Goal: Browse casually: Explore the website without a specific task or goal

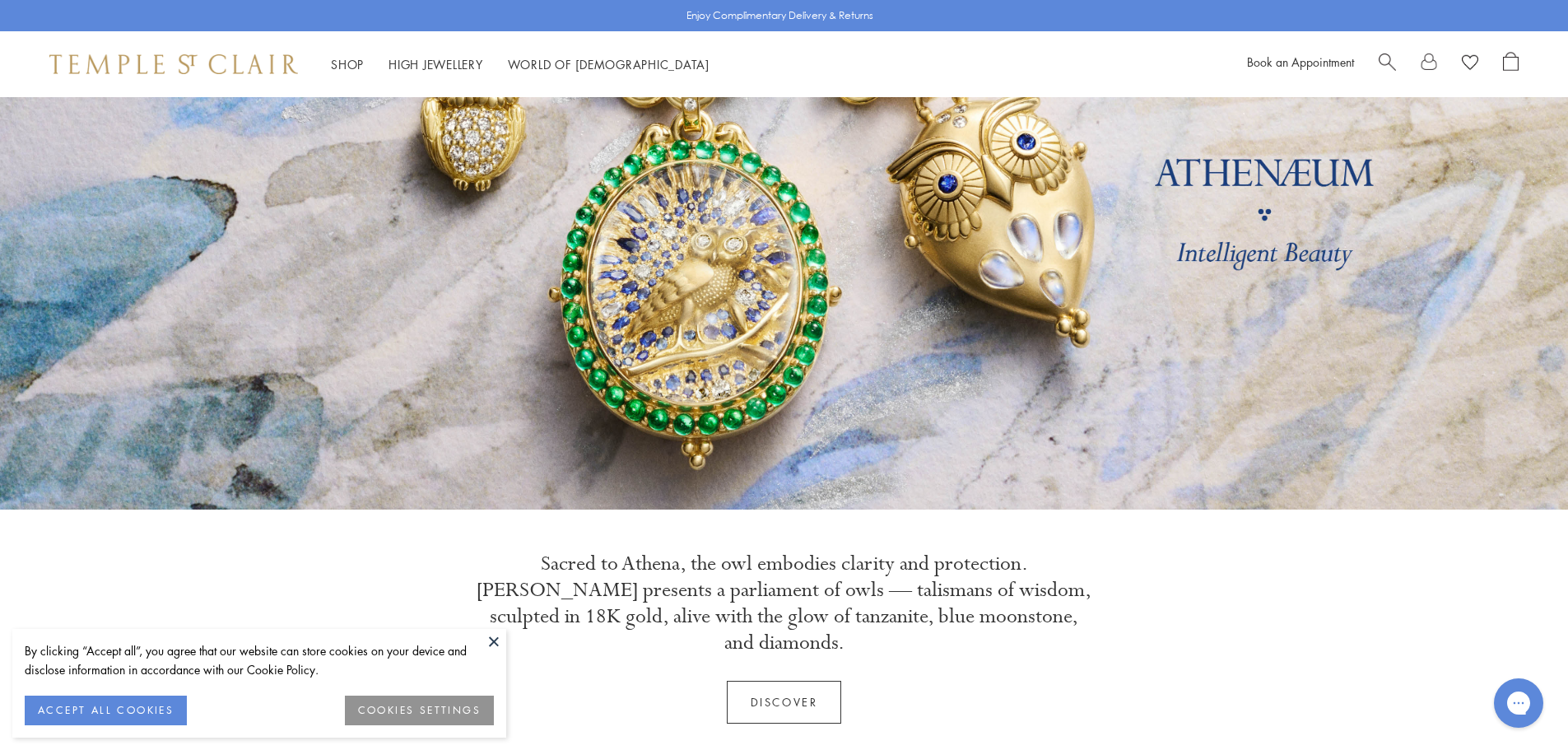
scroll to position [165, 0]
click at [493, 635] on button at bounding box center [493, 641] width 24 height 24
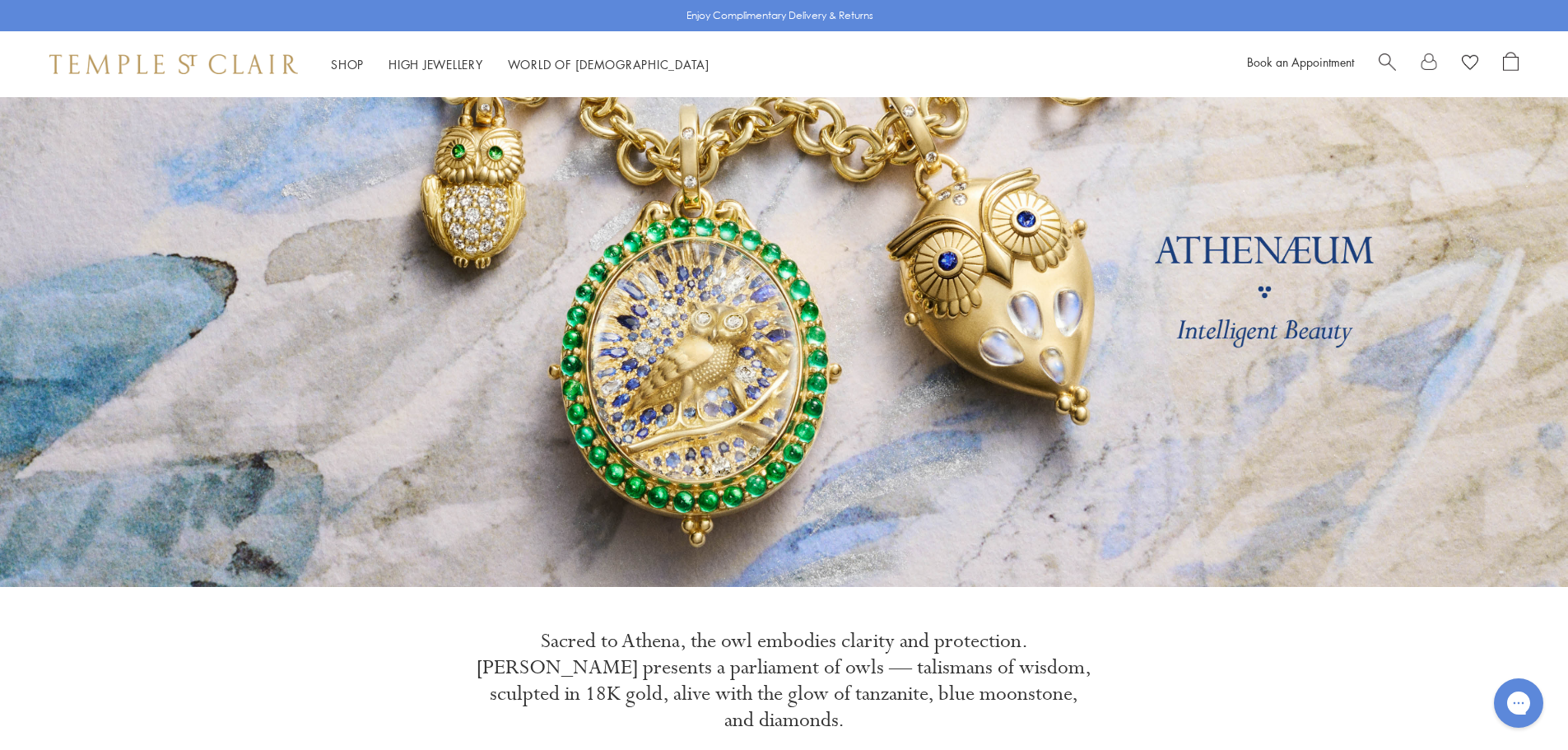
scroll to position [0, 0]
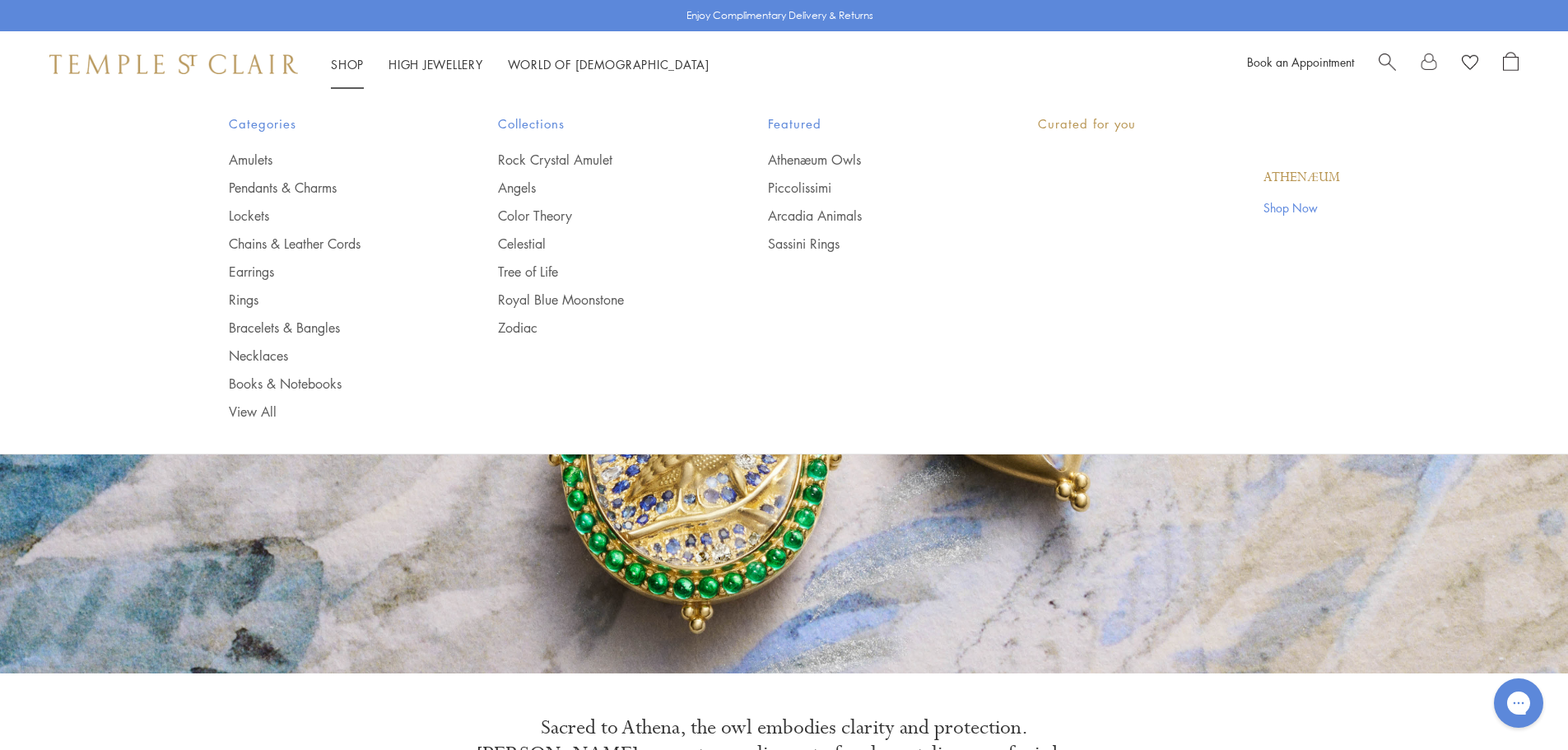
click at [351, 64] on link "Shop Shop" at bounding box center [347, 65] width 33 height 17
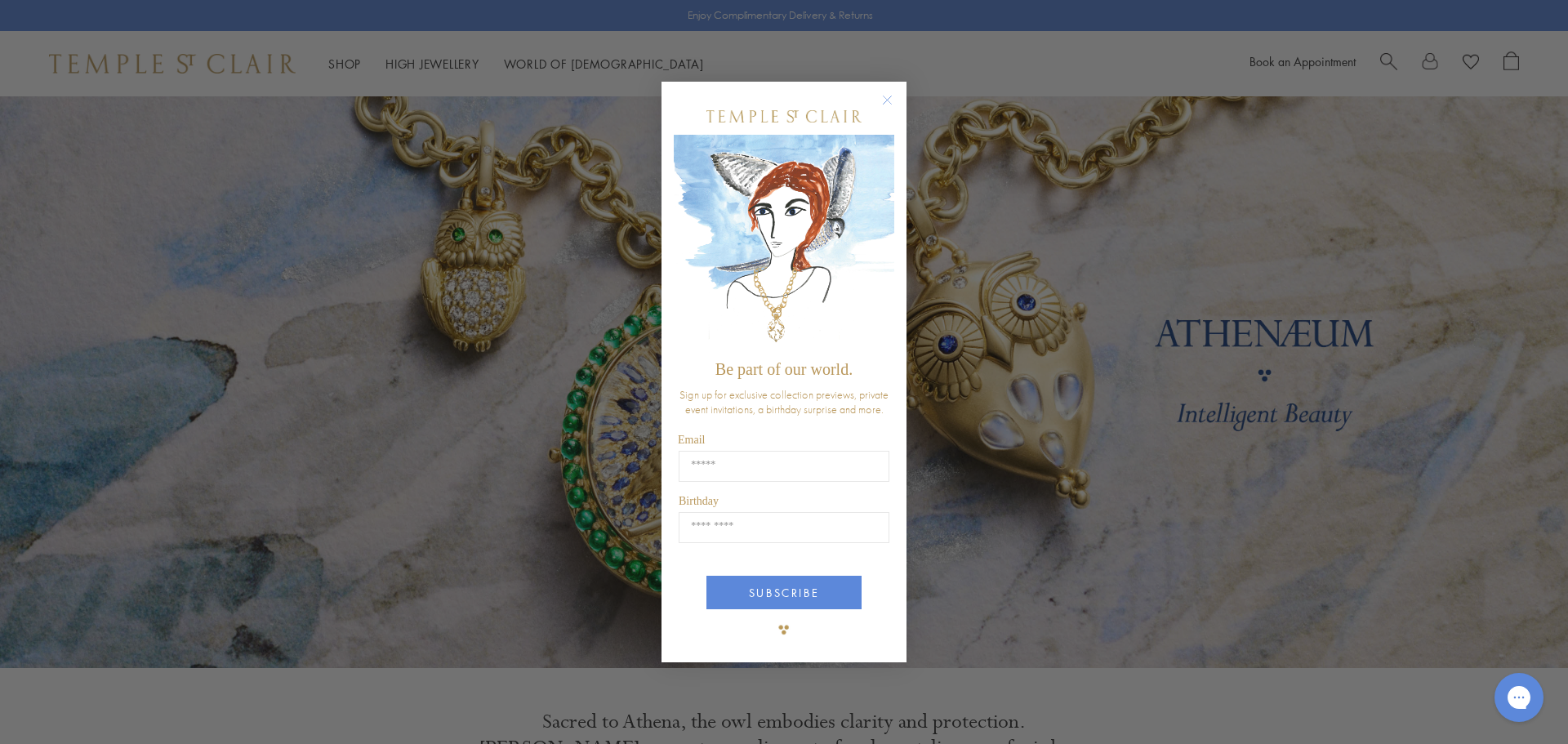
click at [882, 96] on circle "Close dialog" at bounding box center [888, 100] width 20 height 20
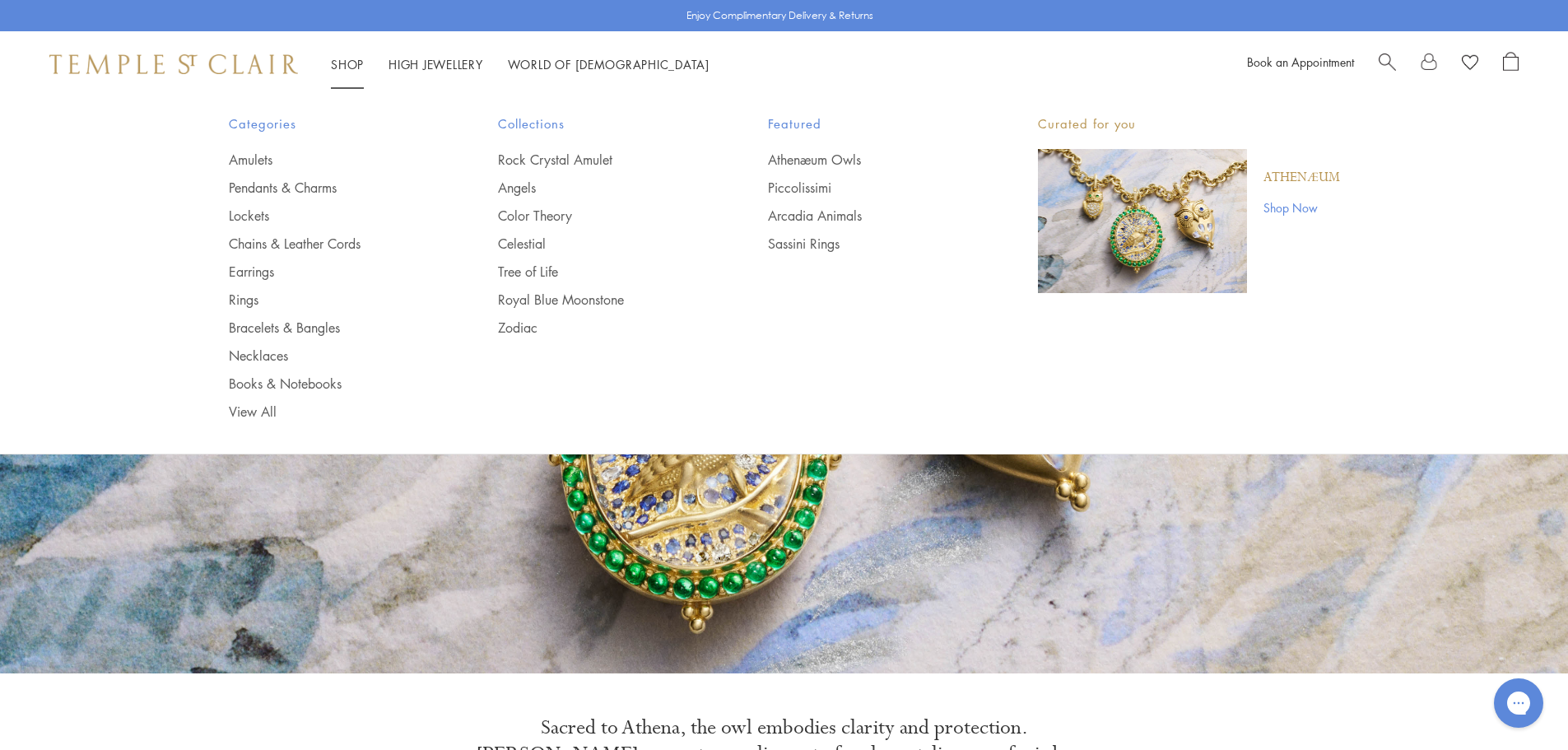
click at [341, 59] on link "Shop Shop" at bounding box center [347, 65] width 33 height 17
click at [252, 355] on link "Necklaces" at bounding box center [331, 356] width 204 height 18
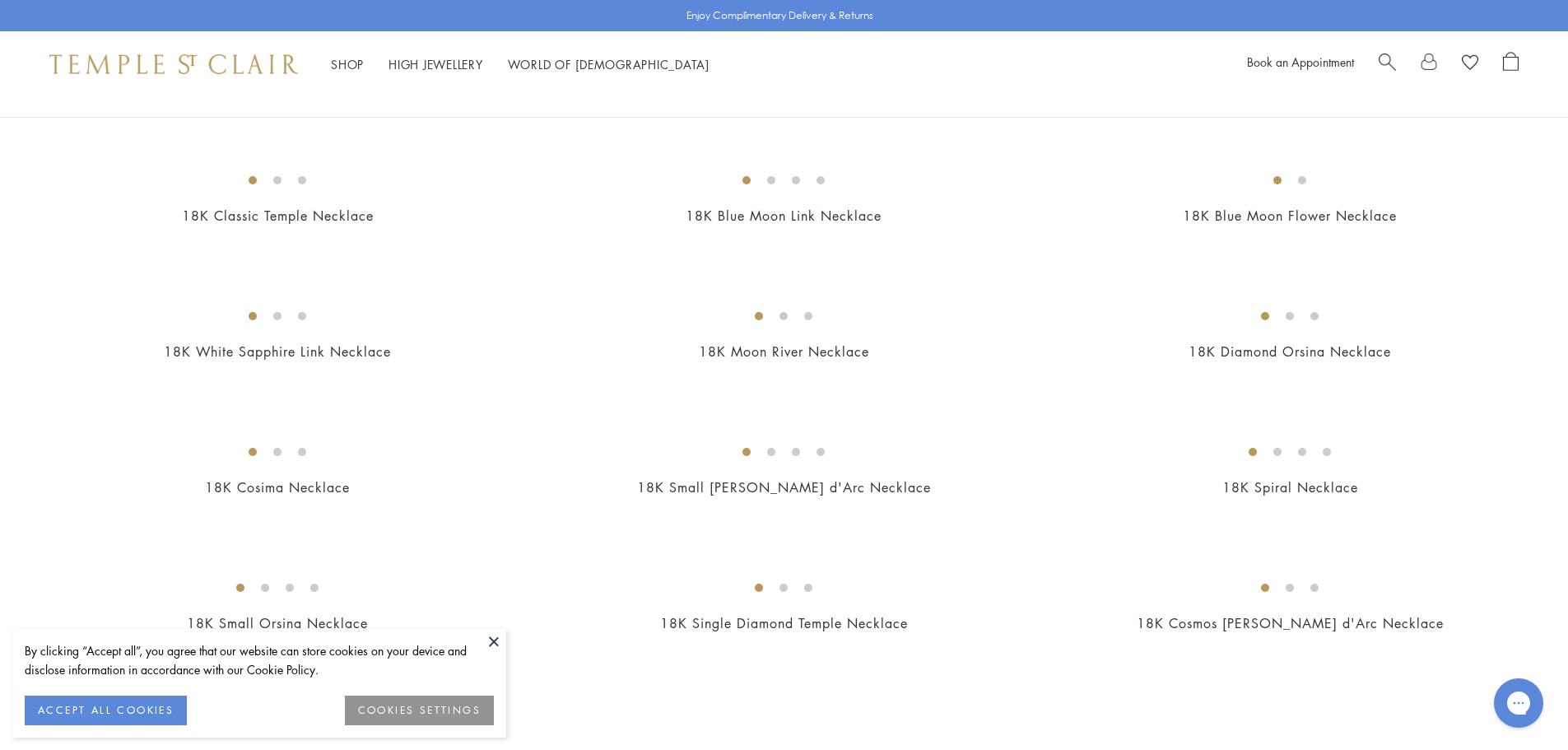
scroll to position [1399, 0]
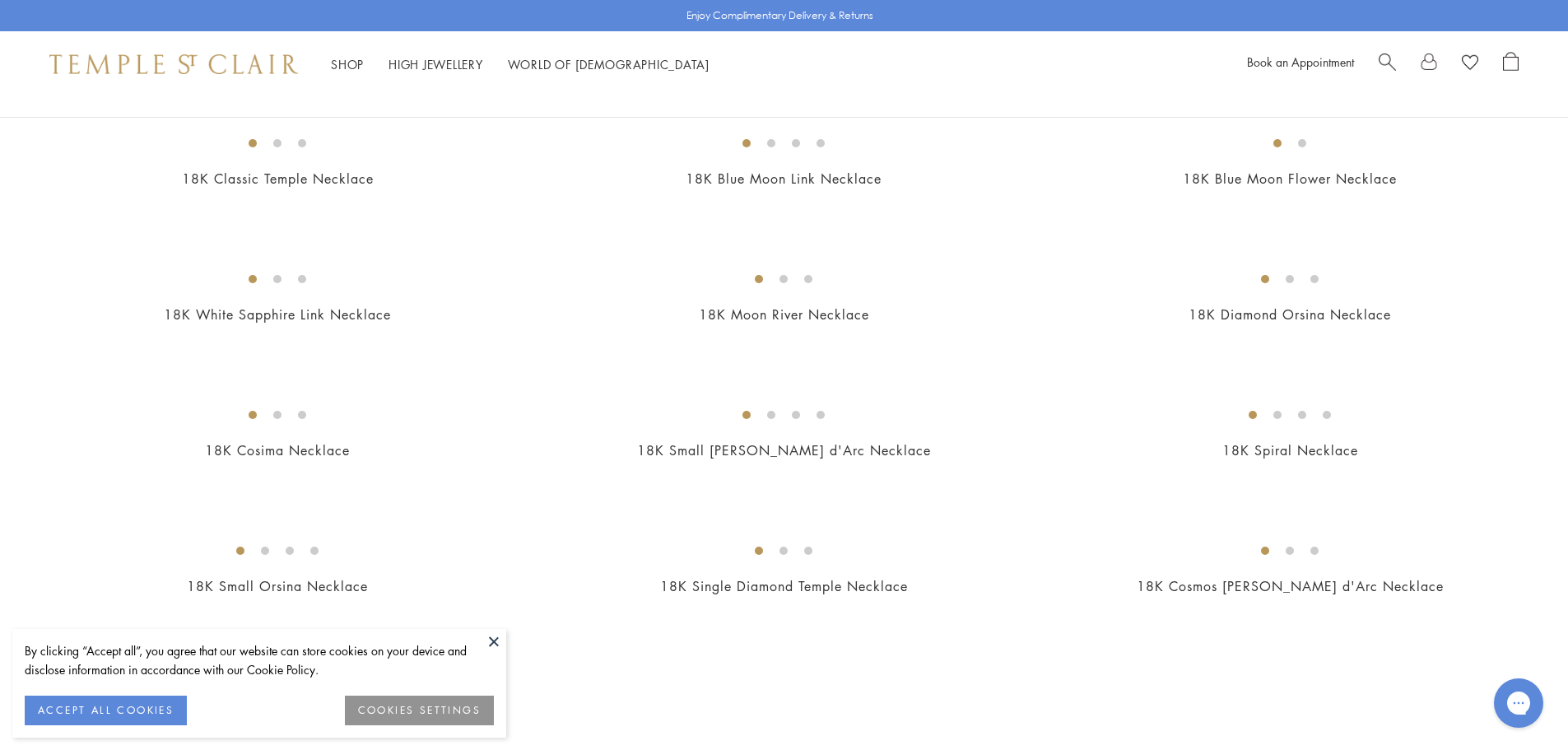
click at [494, 642] on button at bounding box center [493, 641] width 24 height 24
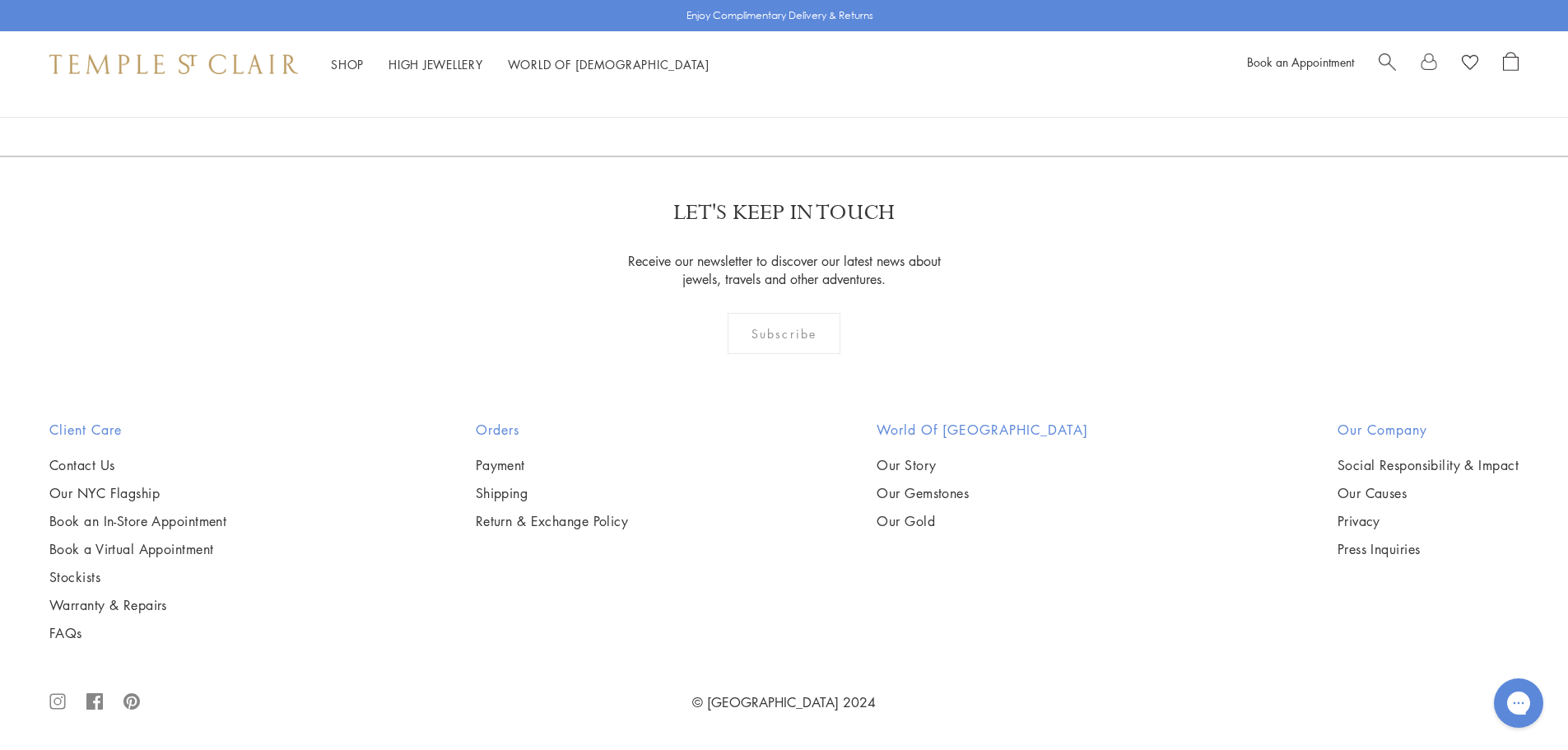
scroll to position [7081, 0]
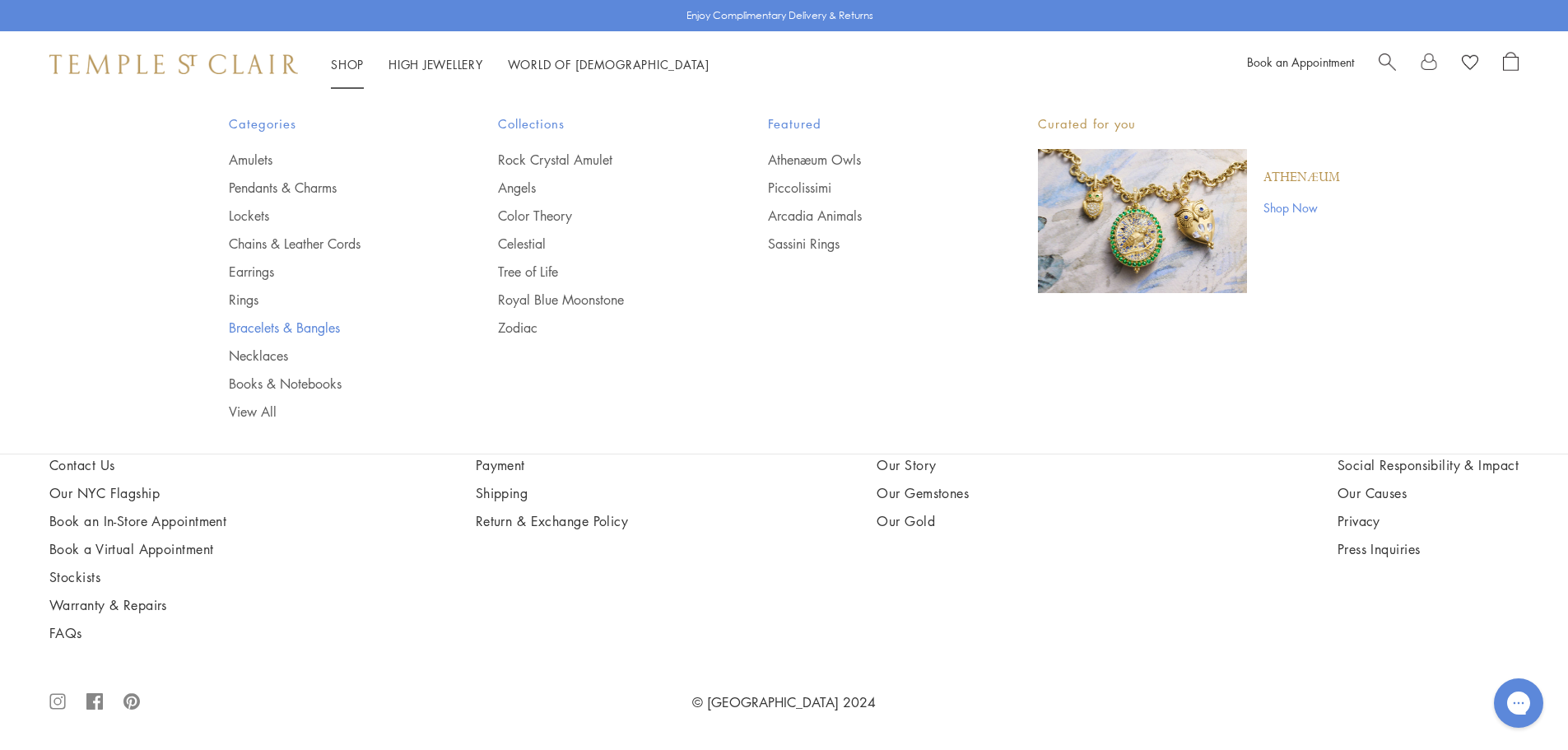
click at [280, 326] on link "Bracelets & Bangles" at bounding box center [331, 328] width 204 height 18
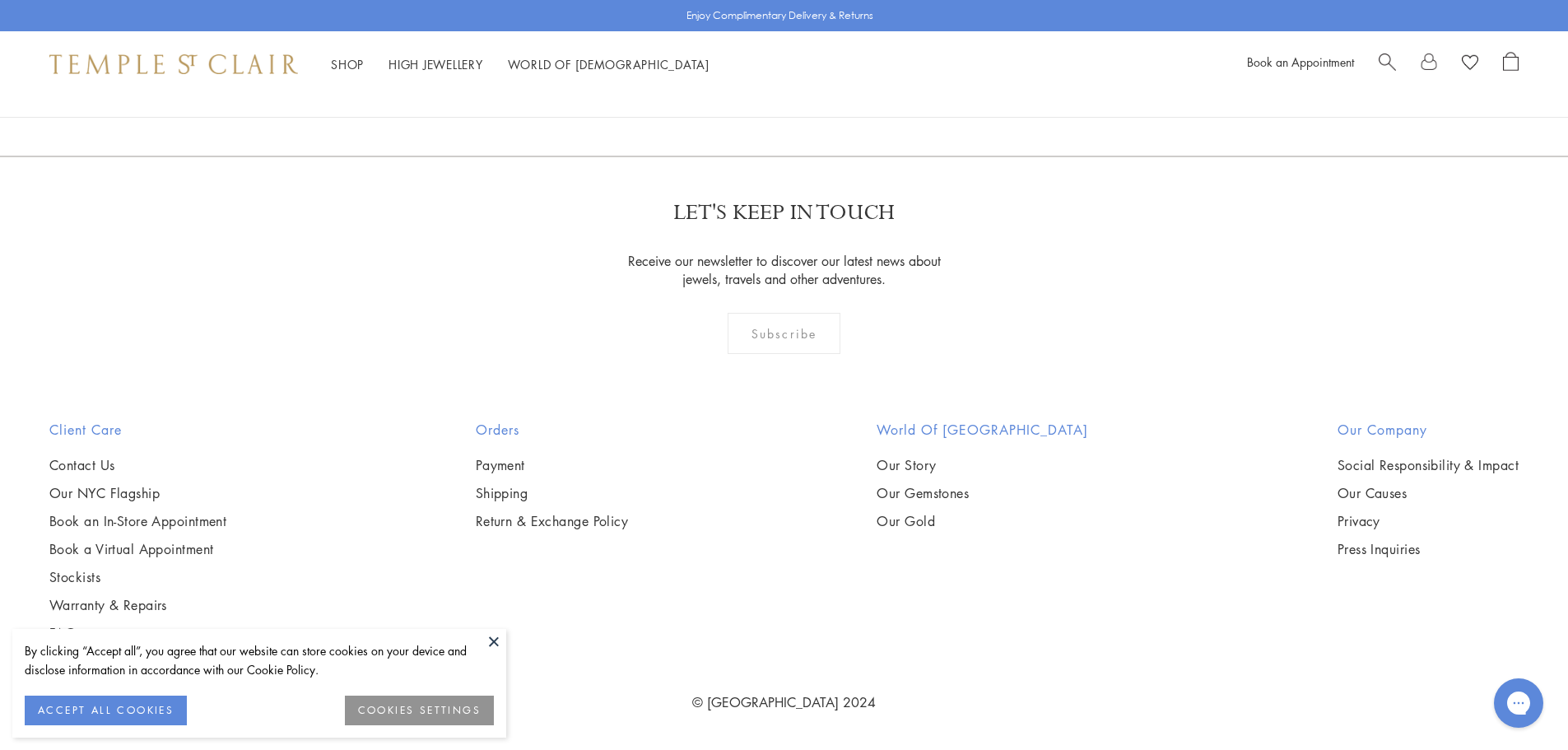
scroll to position [7245, 0]
click at [488, 641] on button at bounding box center [493, 641] width 24 height 24
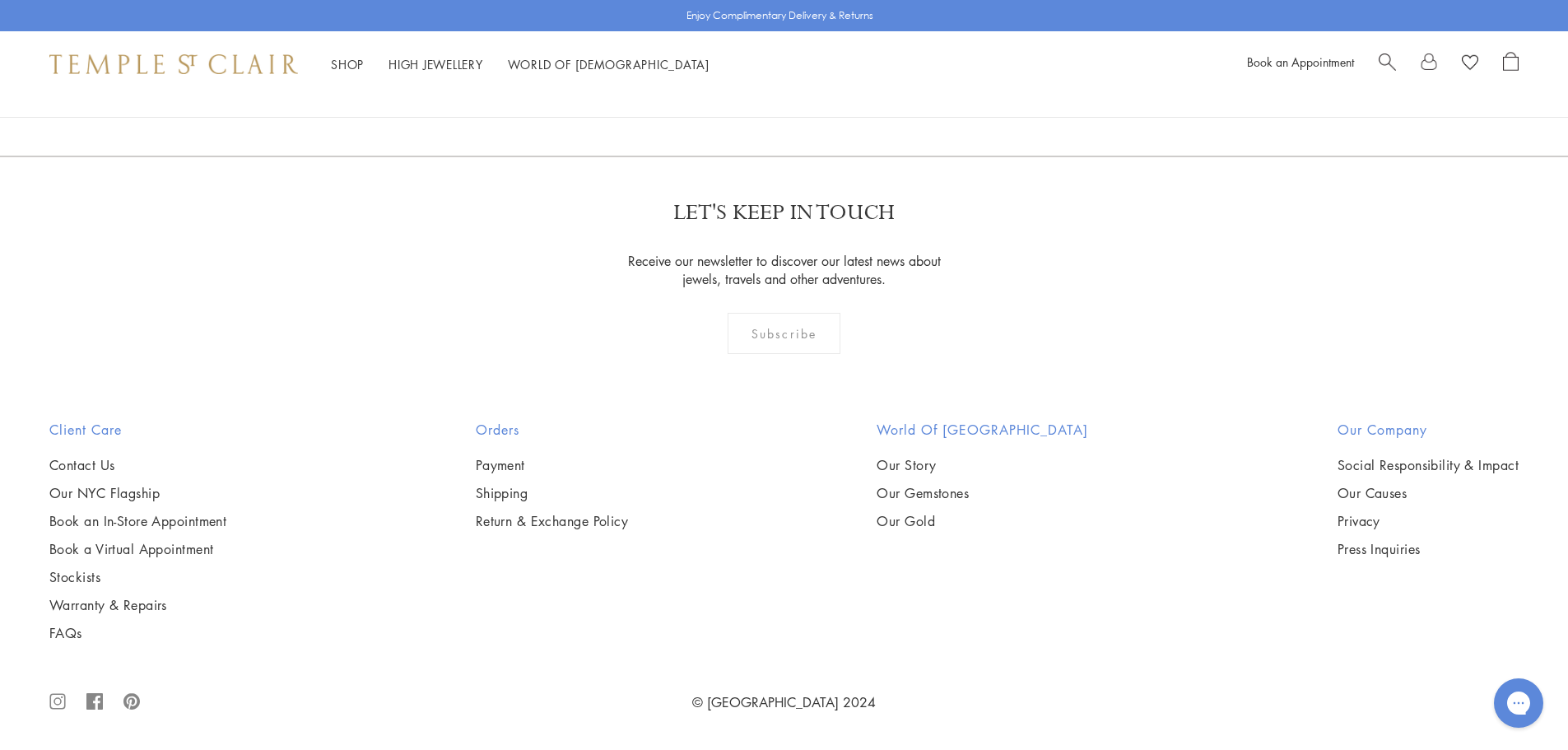
scroll to position [3705, 0]
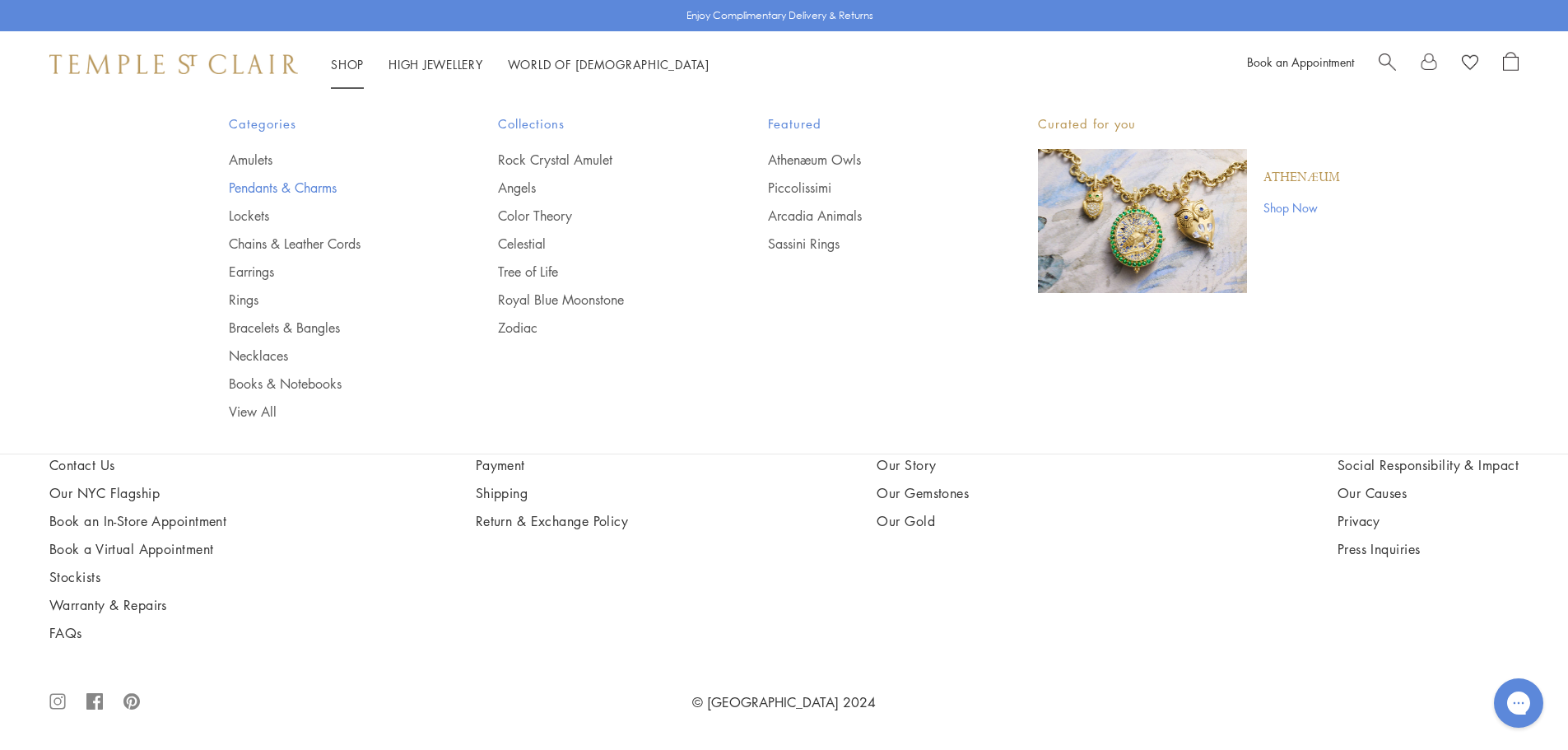
click at [316, 190] on link "Pendants & Charms" at bounding box center [331, 188] width 204 height 18
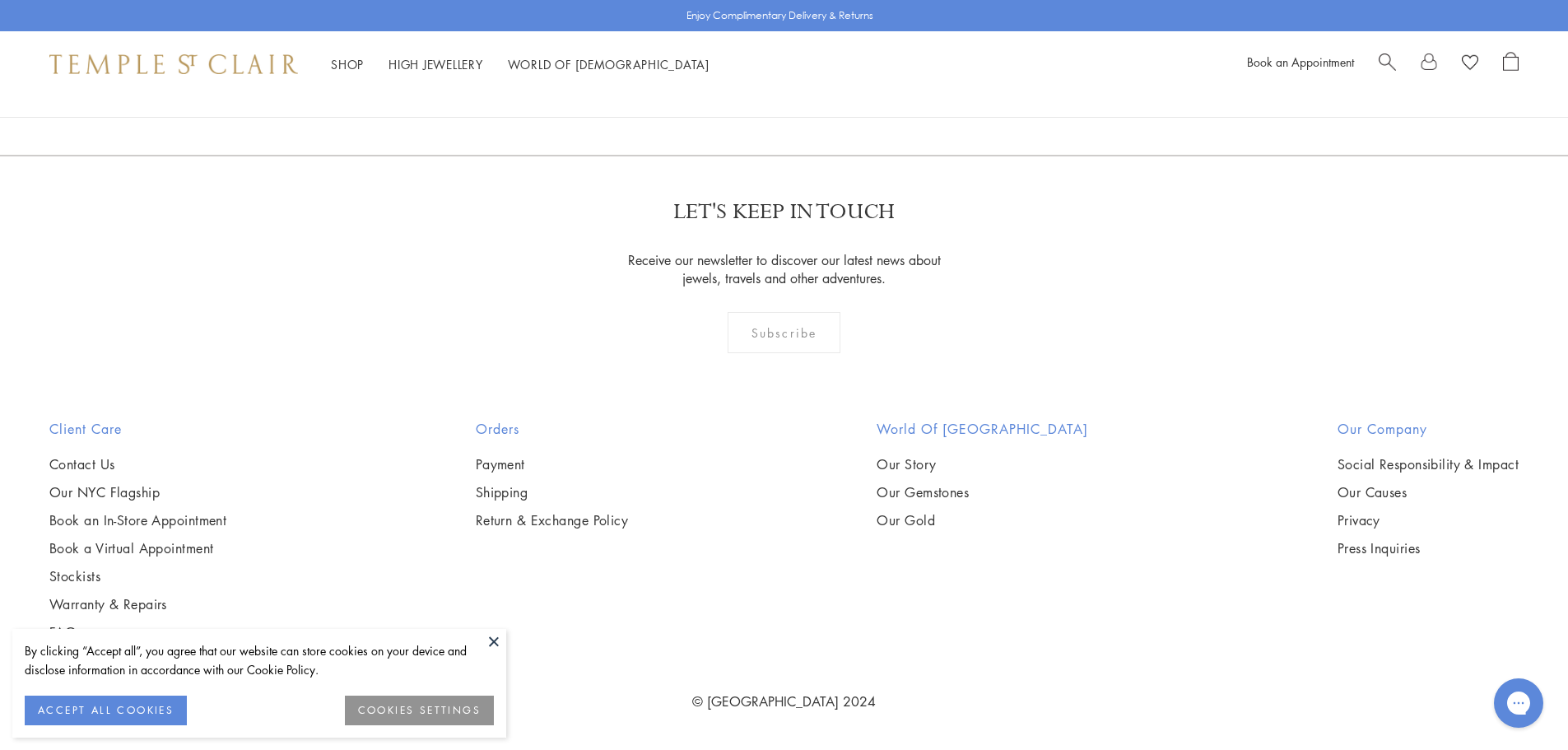
scroll to position [7740, 0]
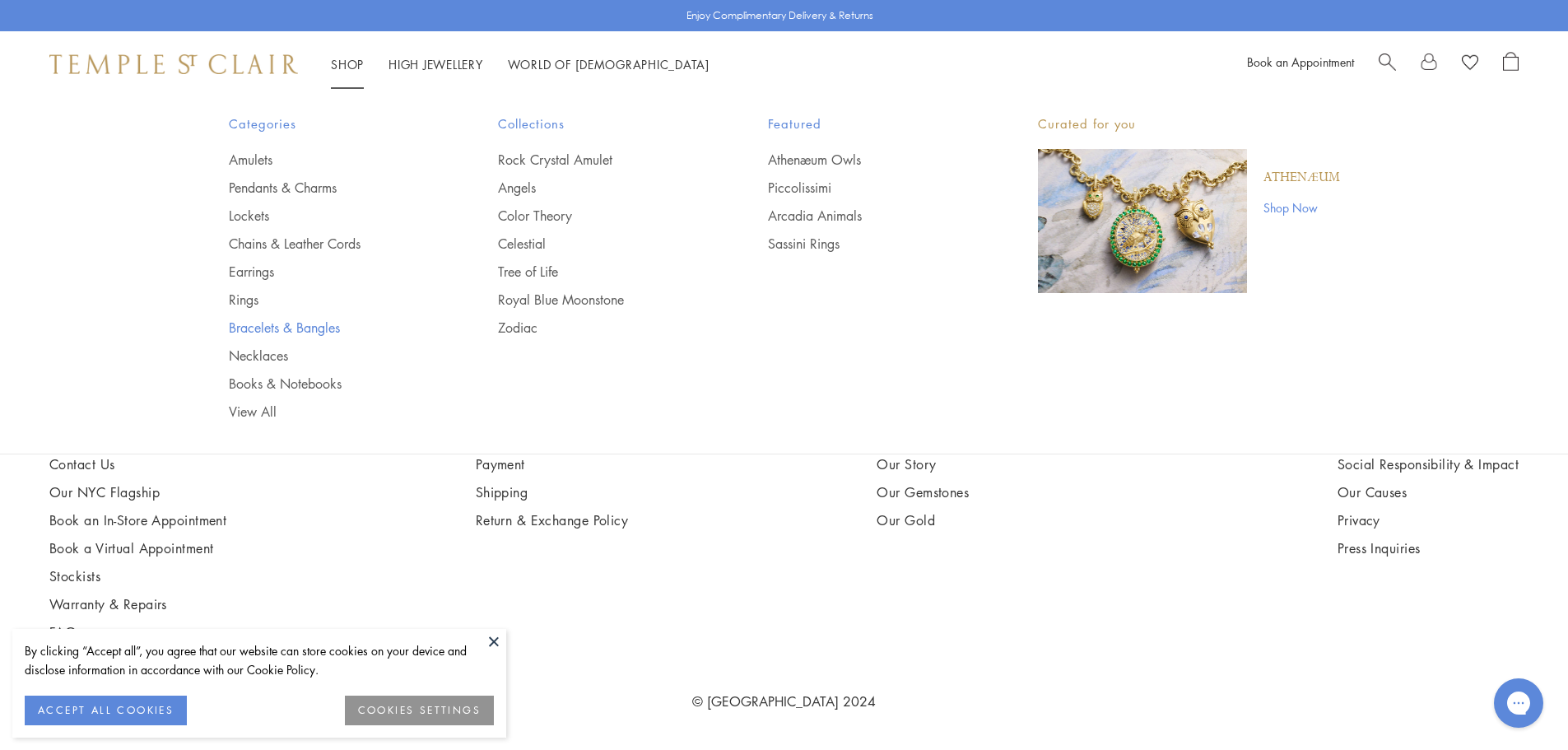
click at [269, 326] on link "Bracelets & Bangles" at bounding box center [331, 328] width 204 height 18
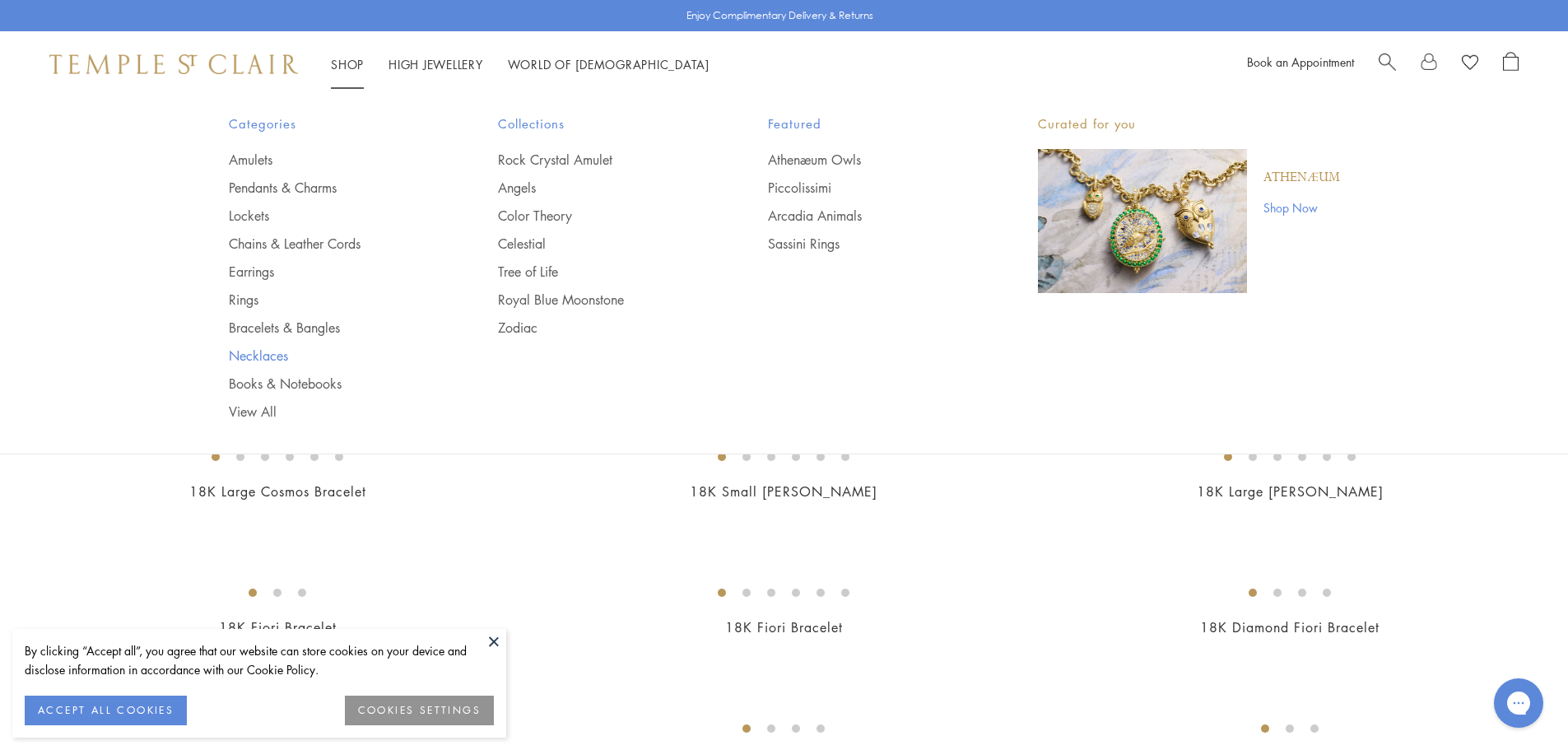
click at [268, 349] on link "Necklaces" at bounding box center [331, 356] width 204 height 18
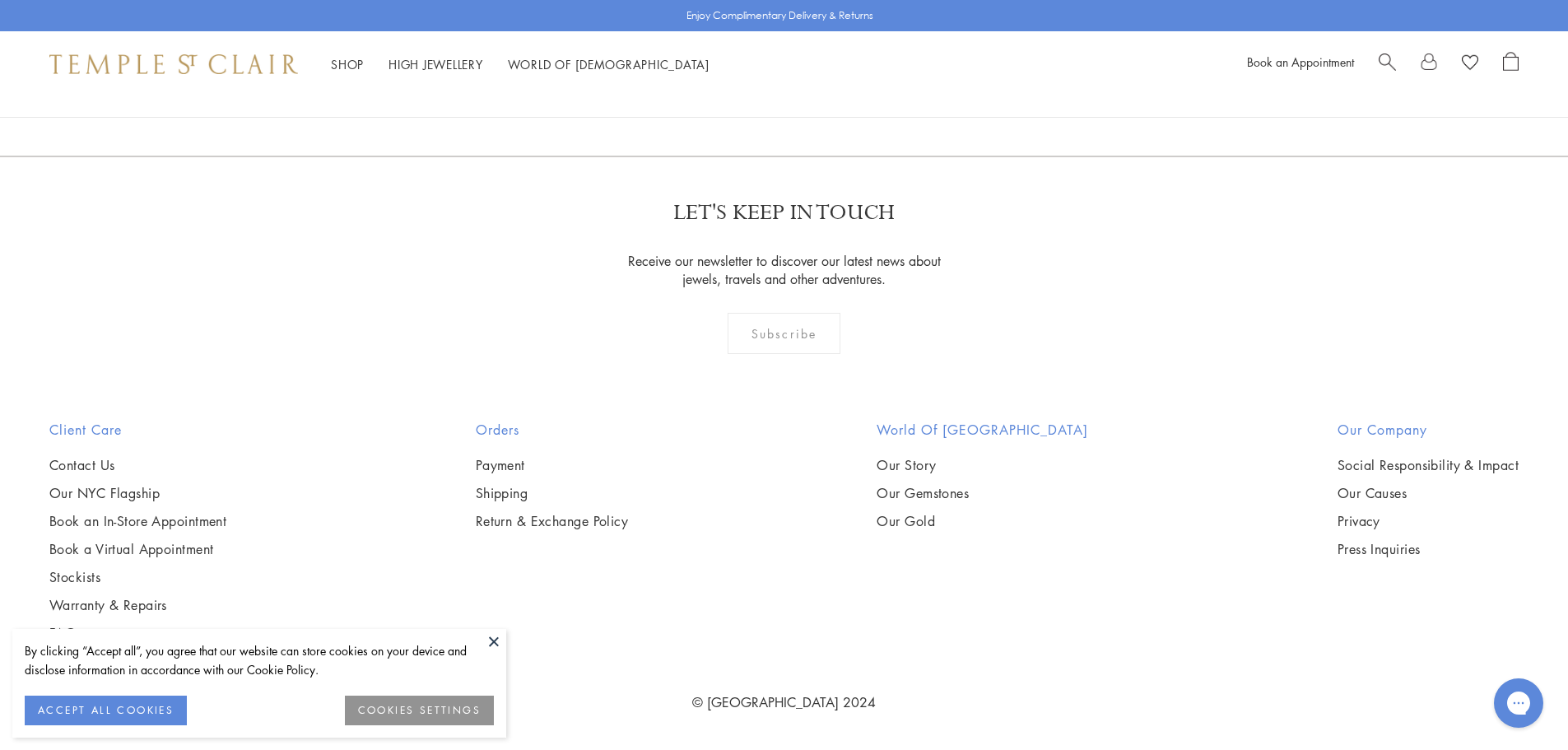
scroll to position [5846, 0]
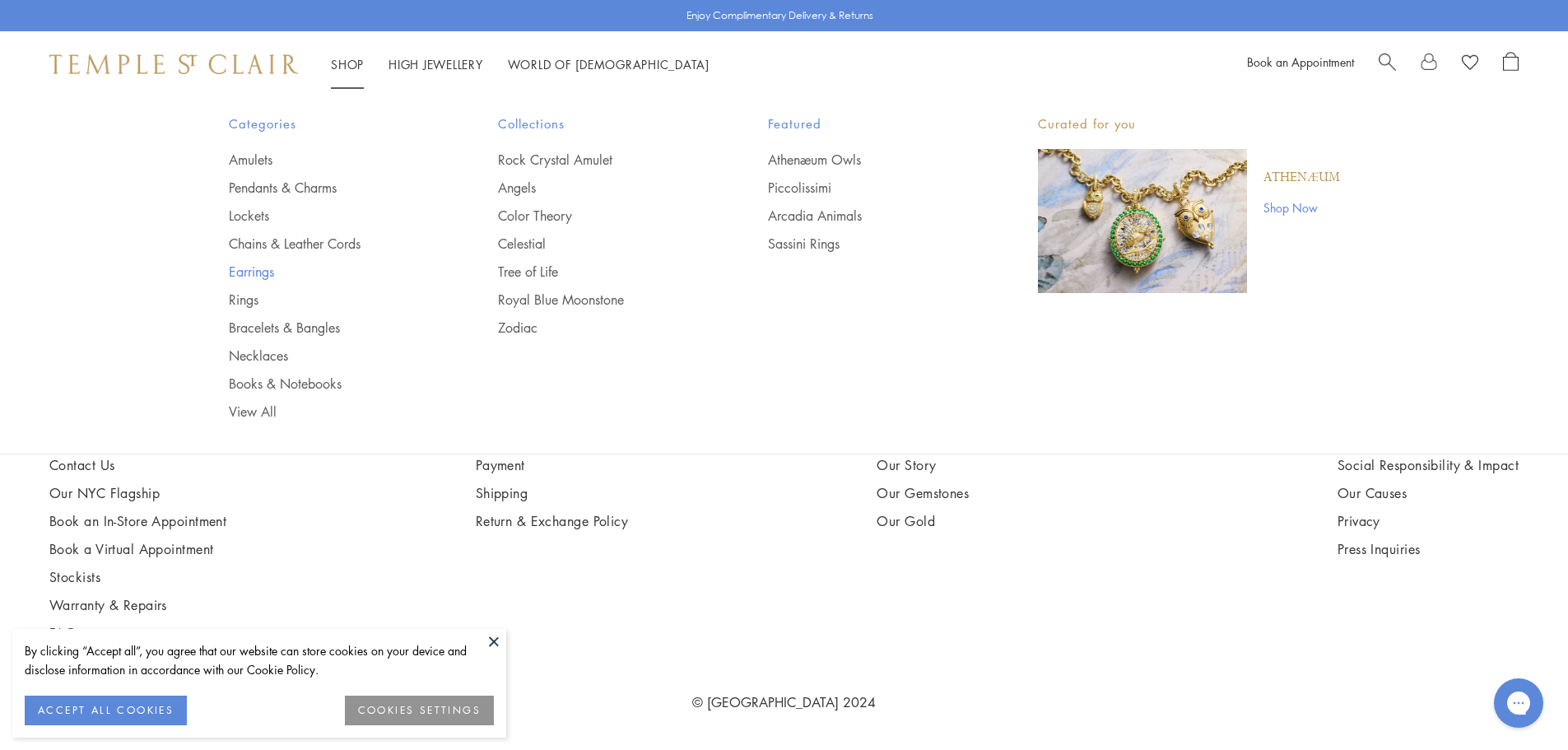
click at [260, 271] on link "Earrings" at bounding box center [331, 272] width 204 height 18
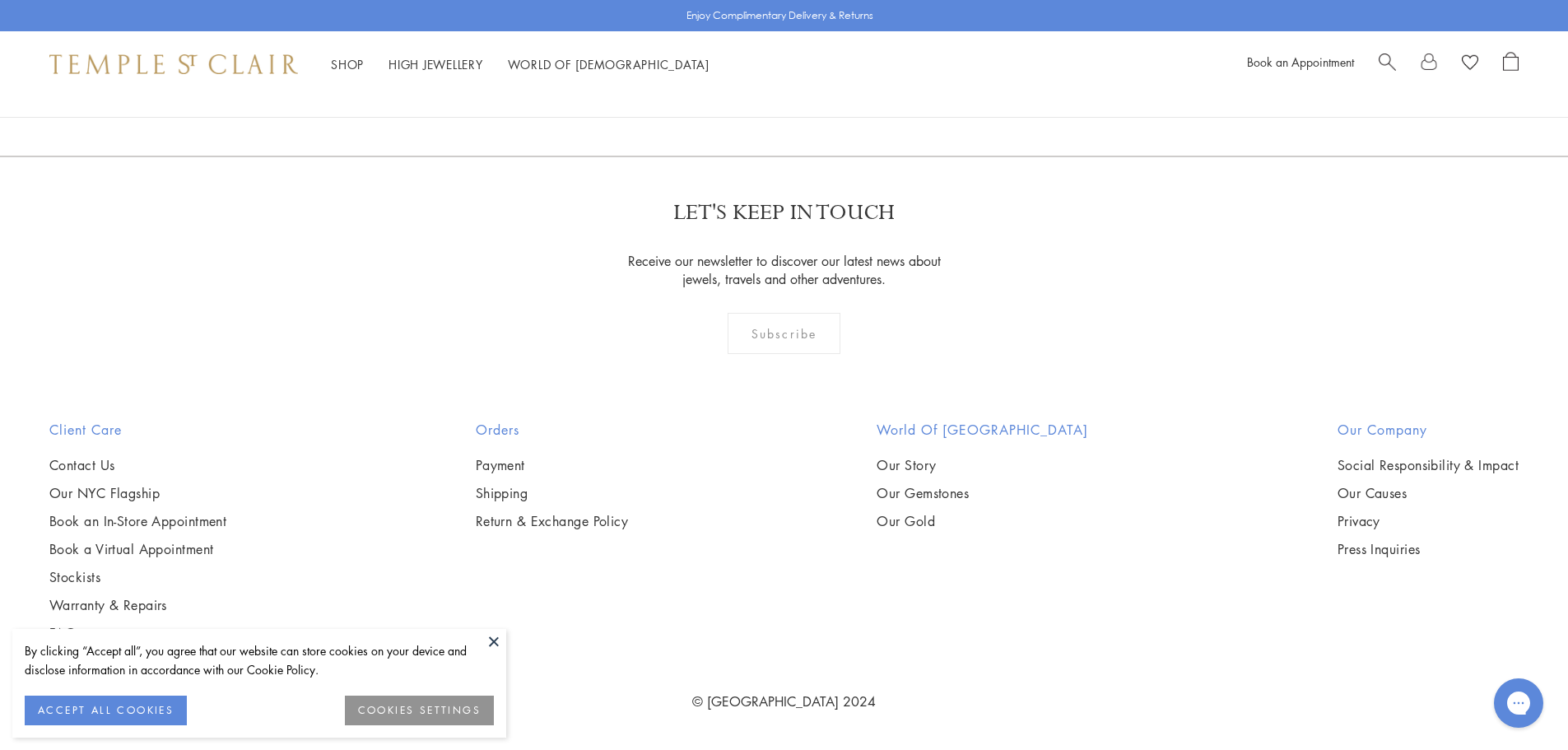
scroll to position [10347, 0]
click at [757, 90] on link "2" at bounding box center [757, 67] width 54 height 45
click at [838, 90] on link "3" at bounding box center [838, 67] width 54 height 45
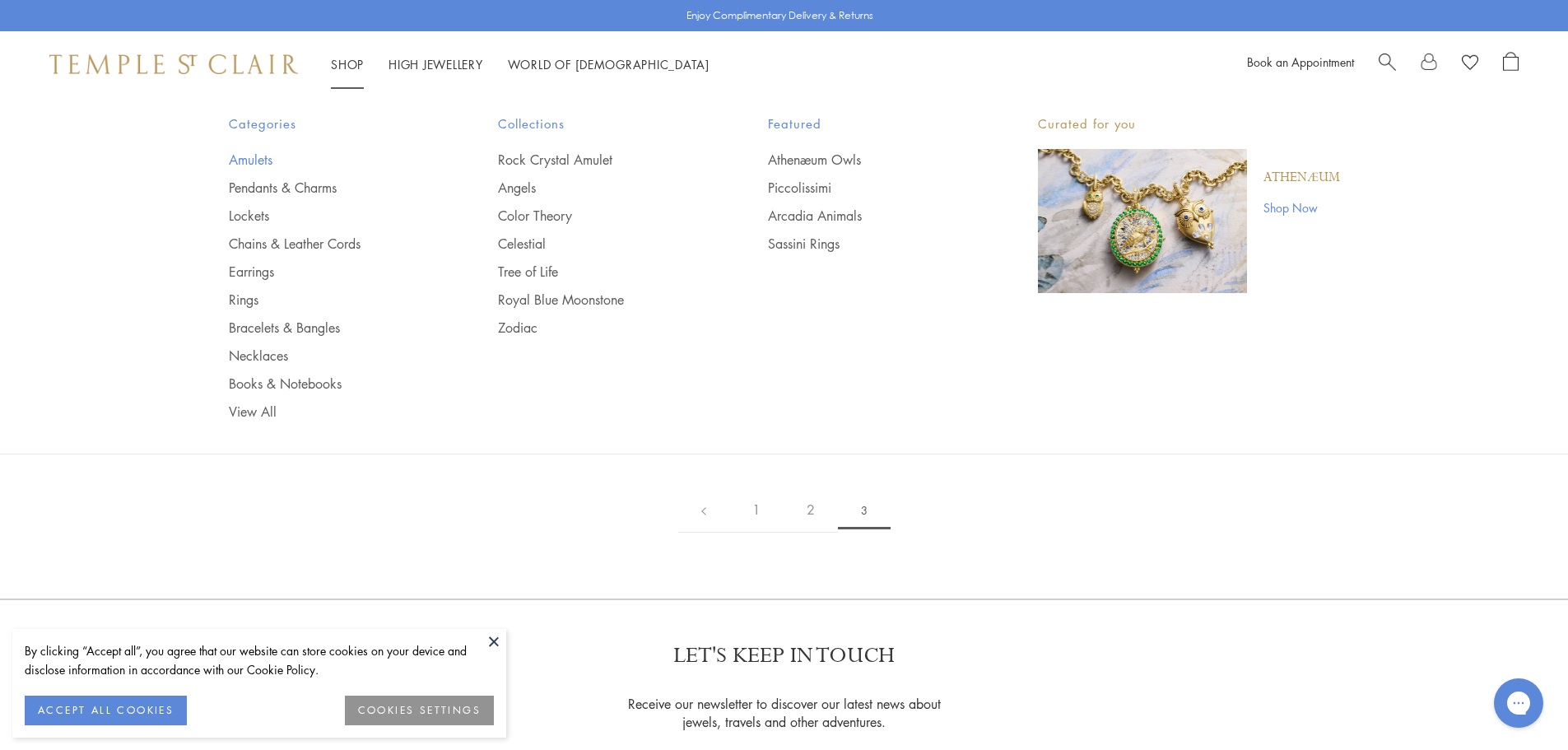
click at [247, 162] on link "Amulets" at bounding box center [331, 160] width 204 height 18
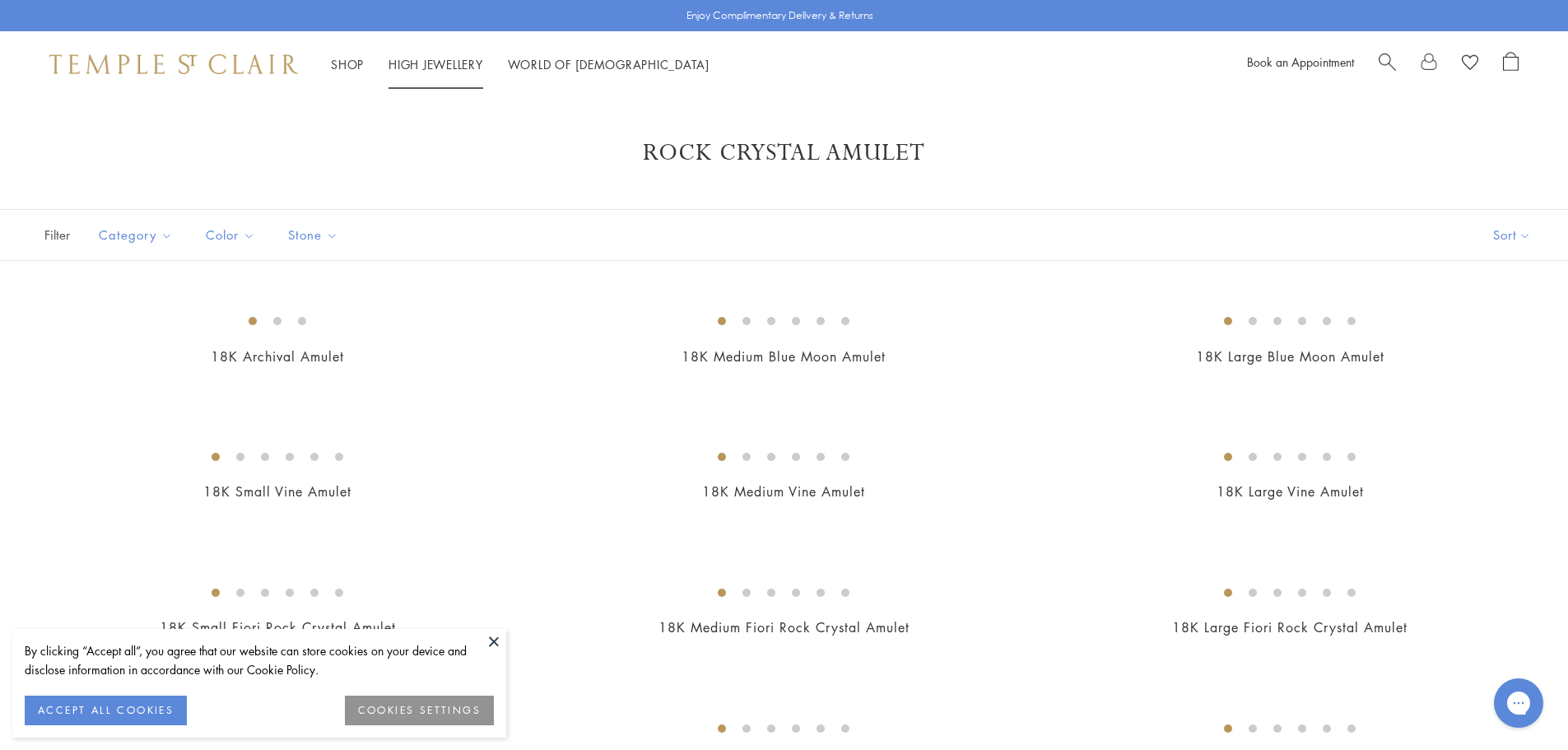
click at [430, 65] on link "High Jewellery High Jewellery" at bounding box center [436, 65] width 95 height 17
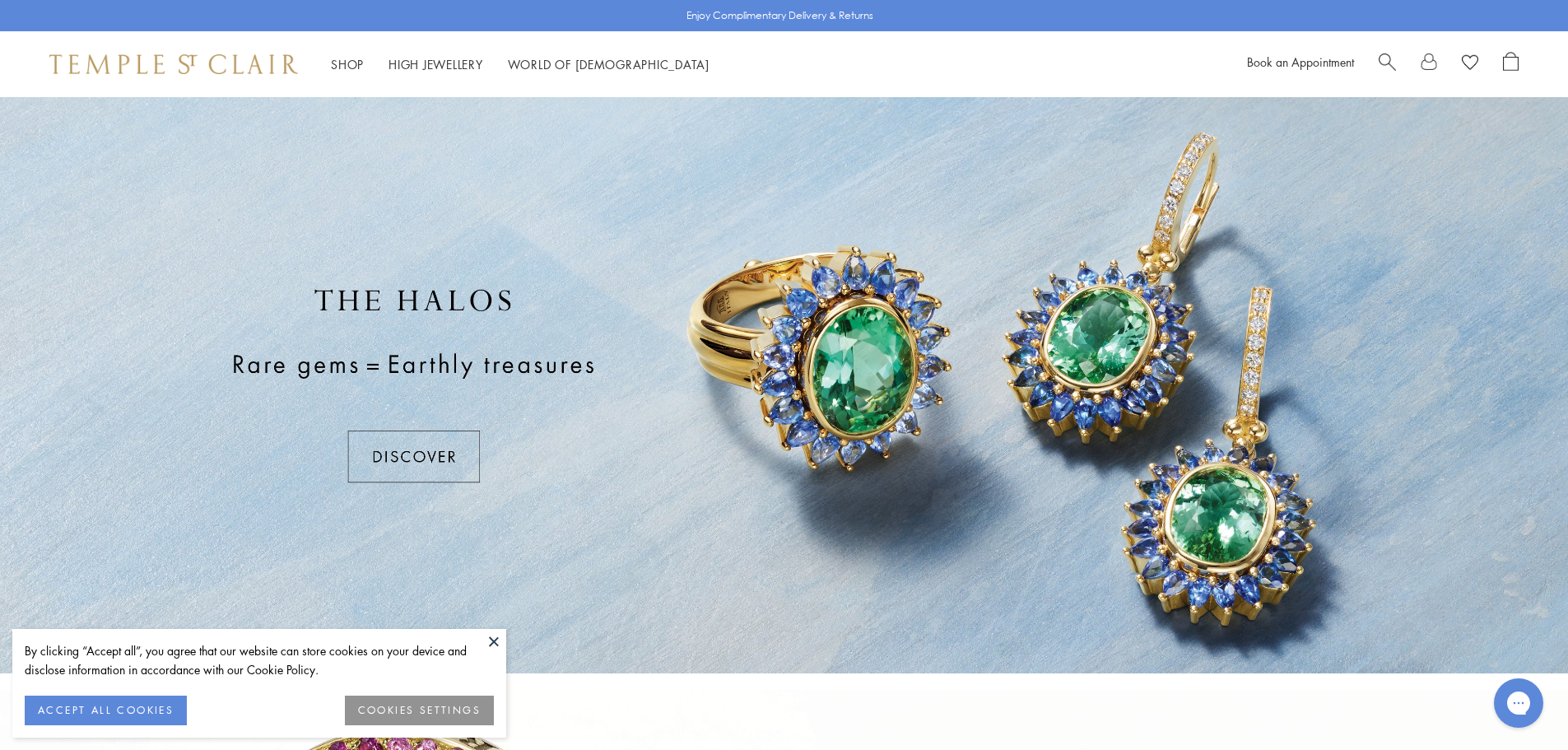
click at [498, 639] on button at bounding box center [493, 641] width 24 height 24
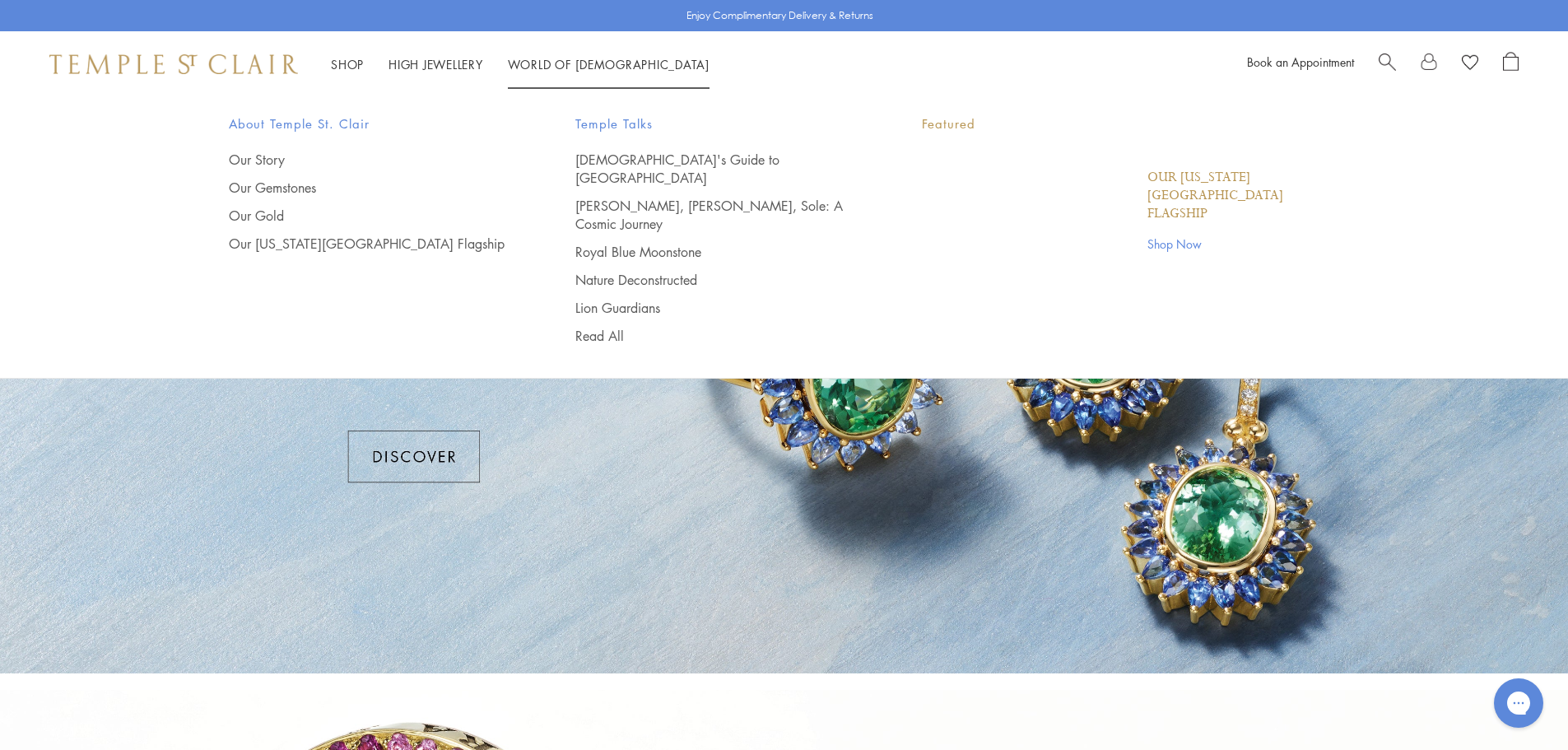
click at [561, 69] on link "World of Temple World of Temple" at bounding box center [608, 65] width 202 height 17
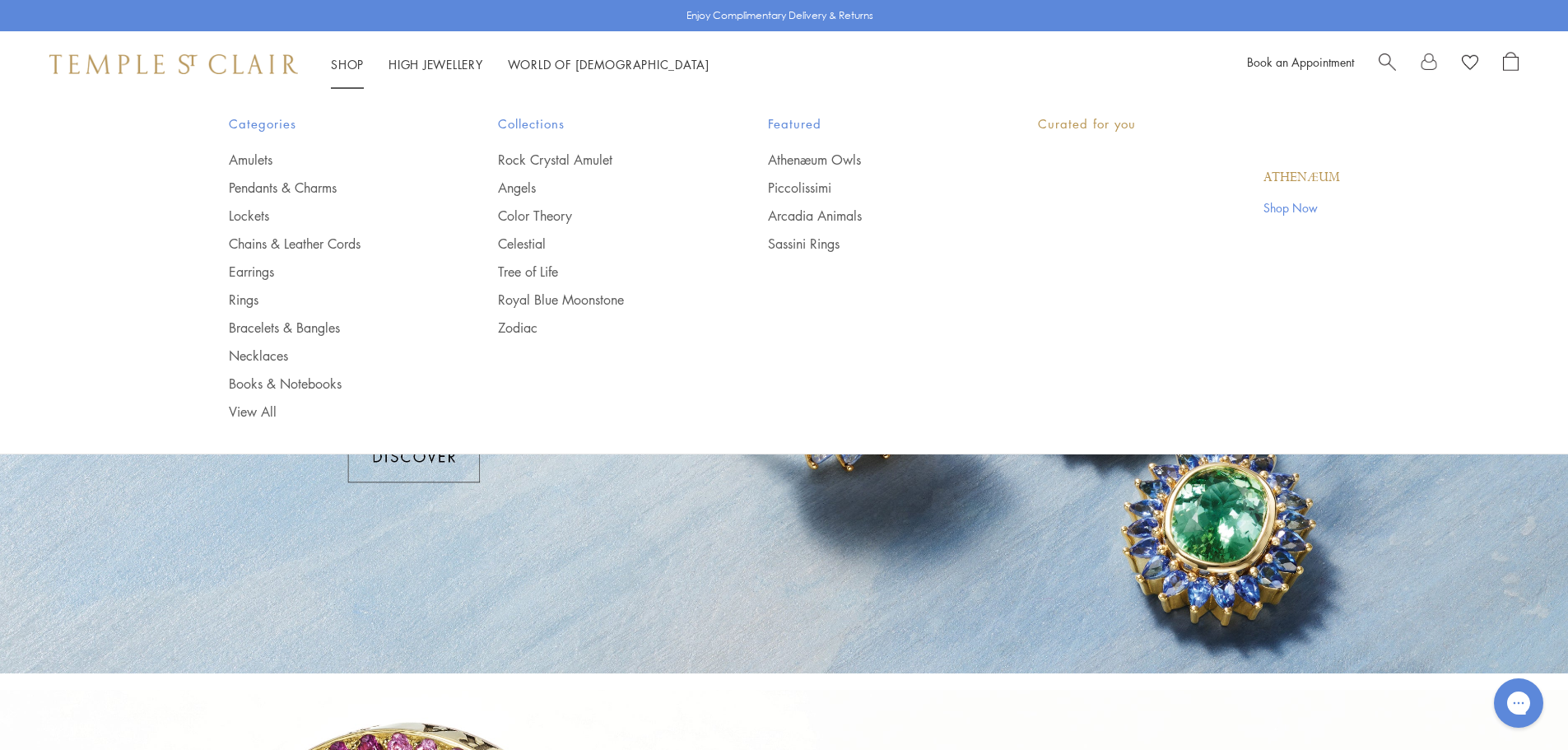
click at [354, 59] on link "Shop Shop" at bounding box center [347, 65] width 33 height 17
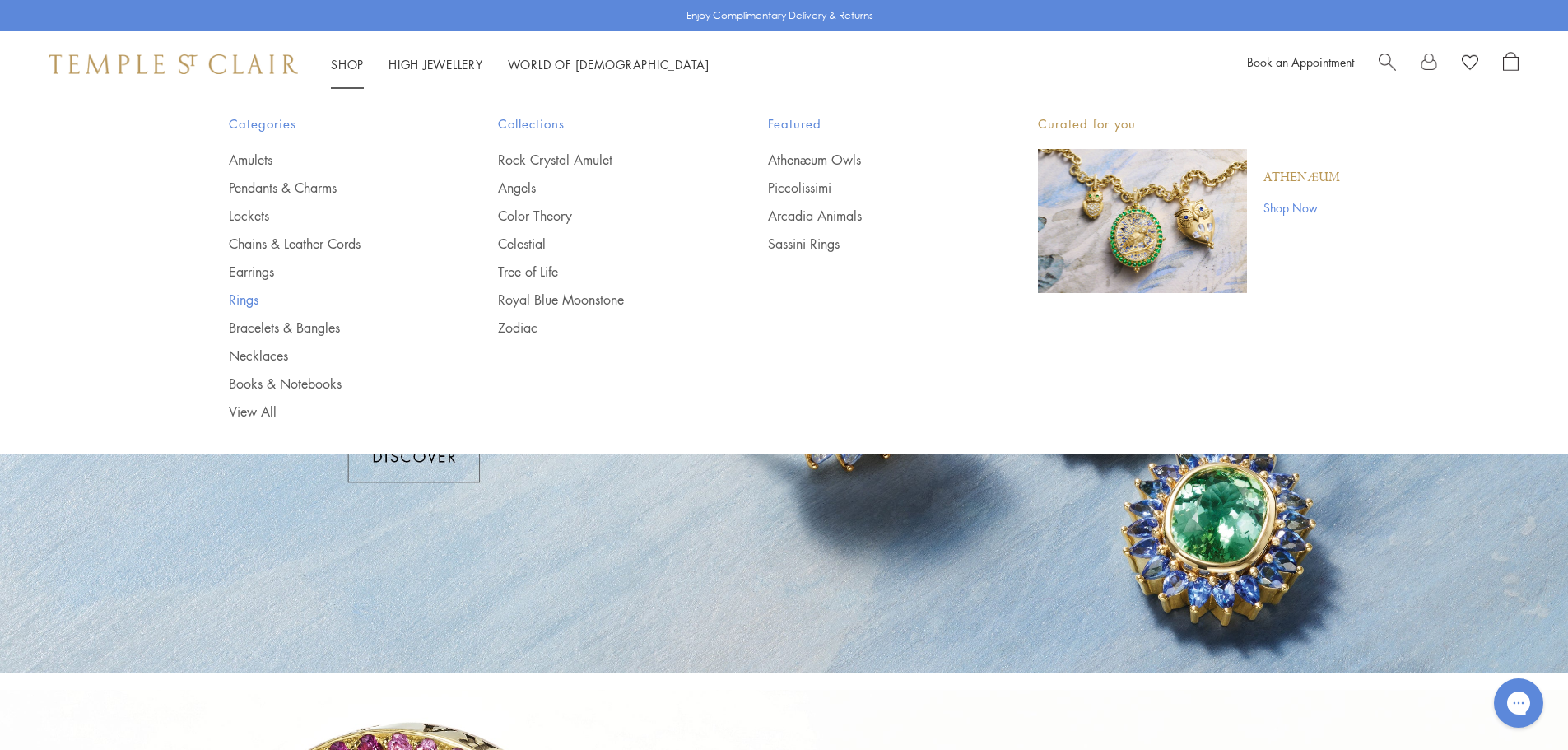
click at [251, 303] on link "Rings" at bounding box center [331, 300] width 204 height 18
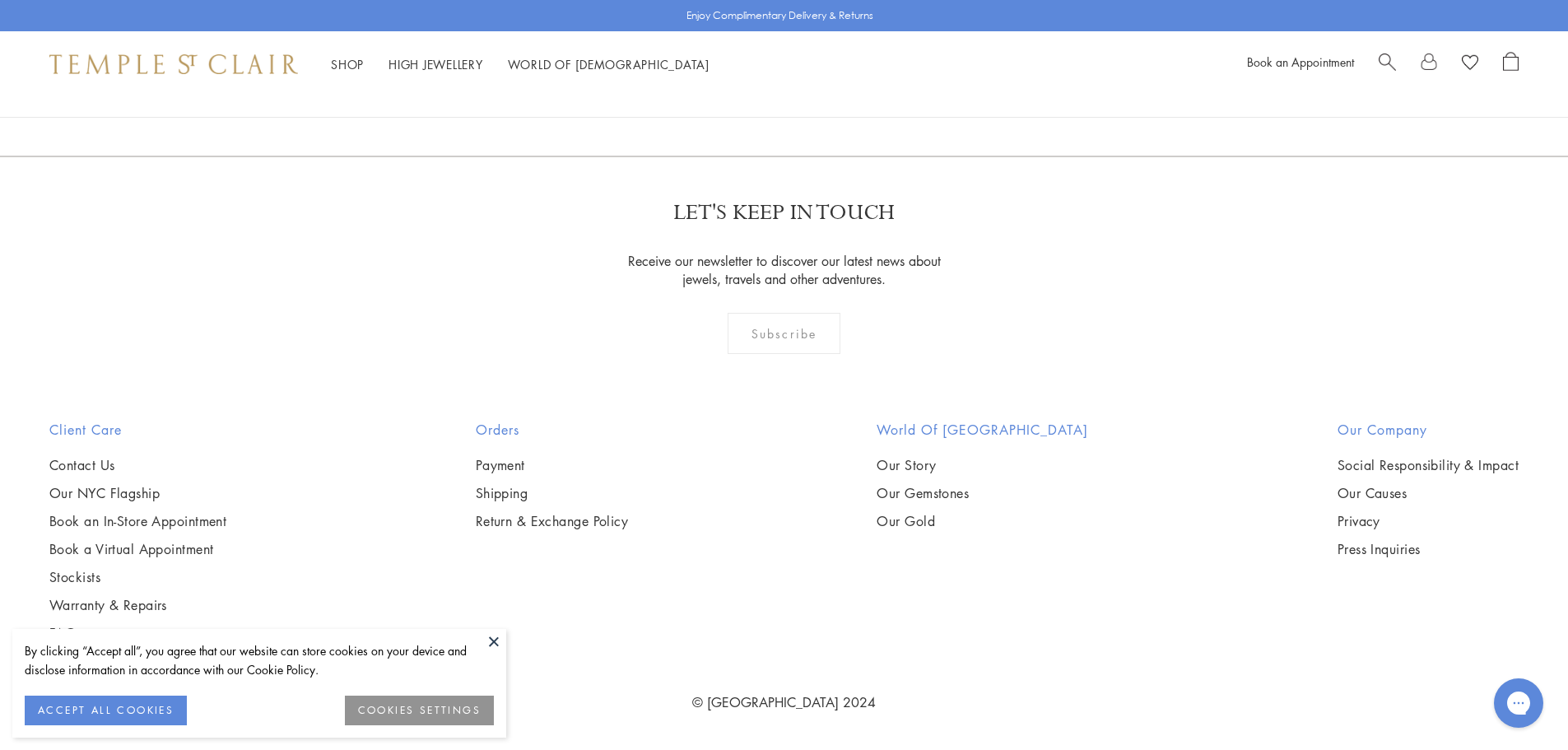
scroll to position [7657, 0]
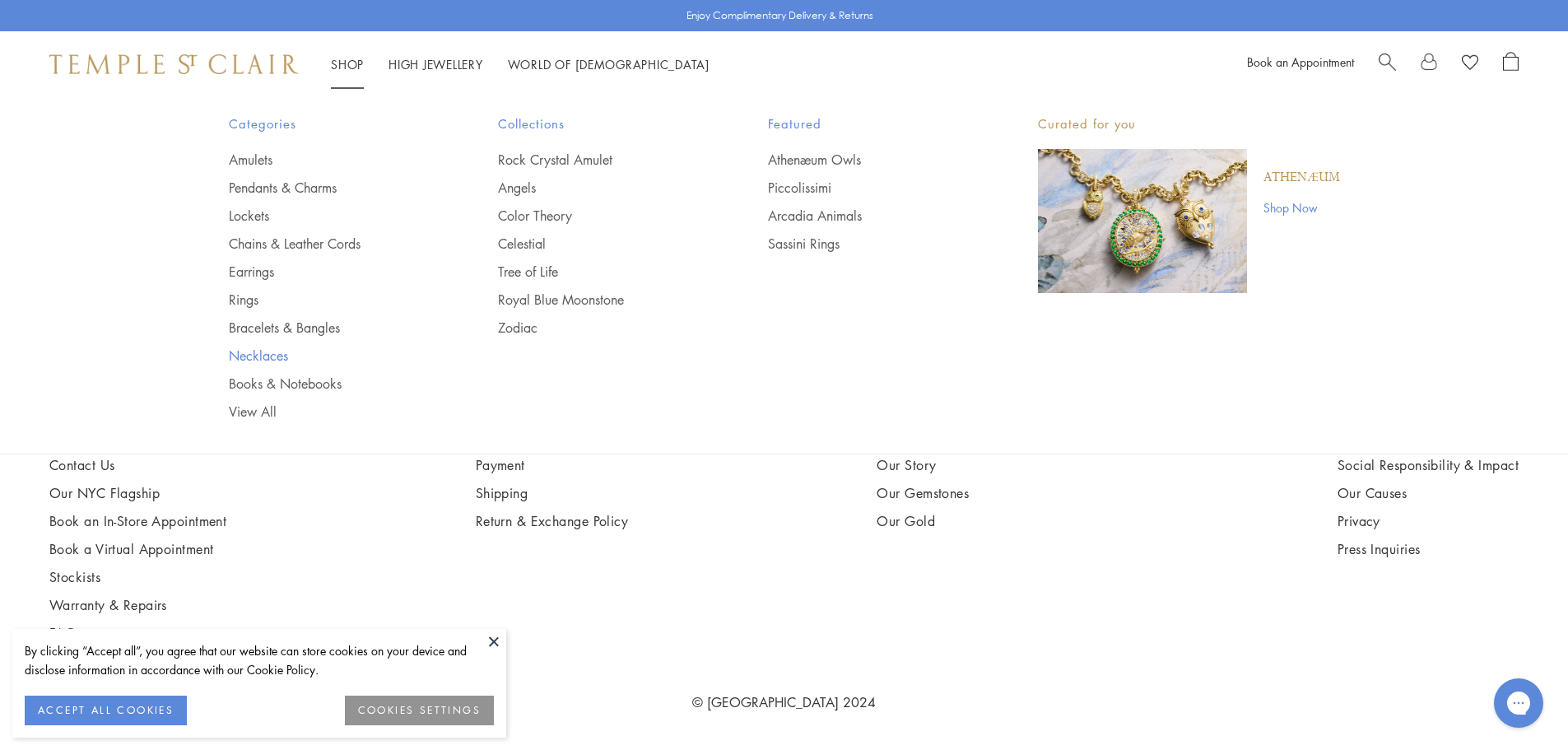
click at [252, 358] on link "Necklaces" at bounding box center [331, 356] width 204 height 18
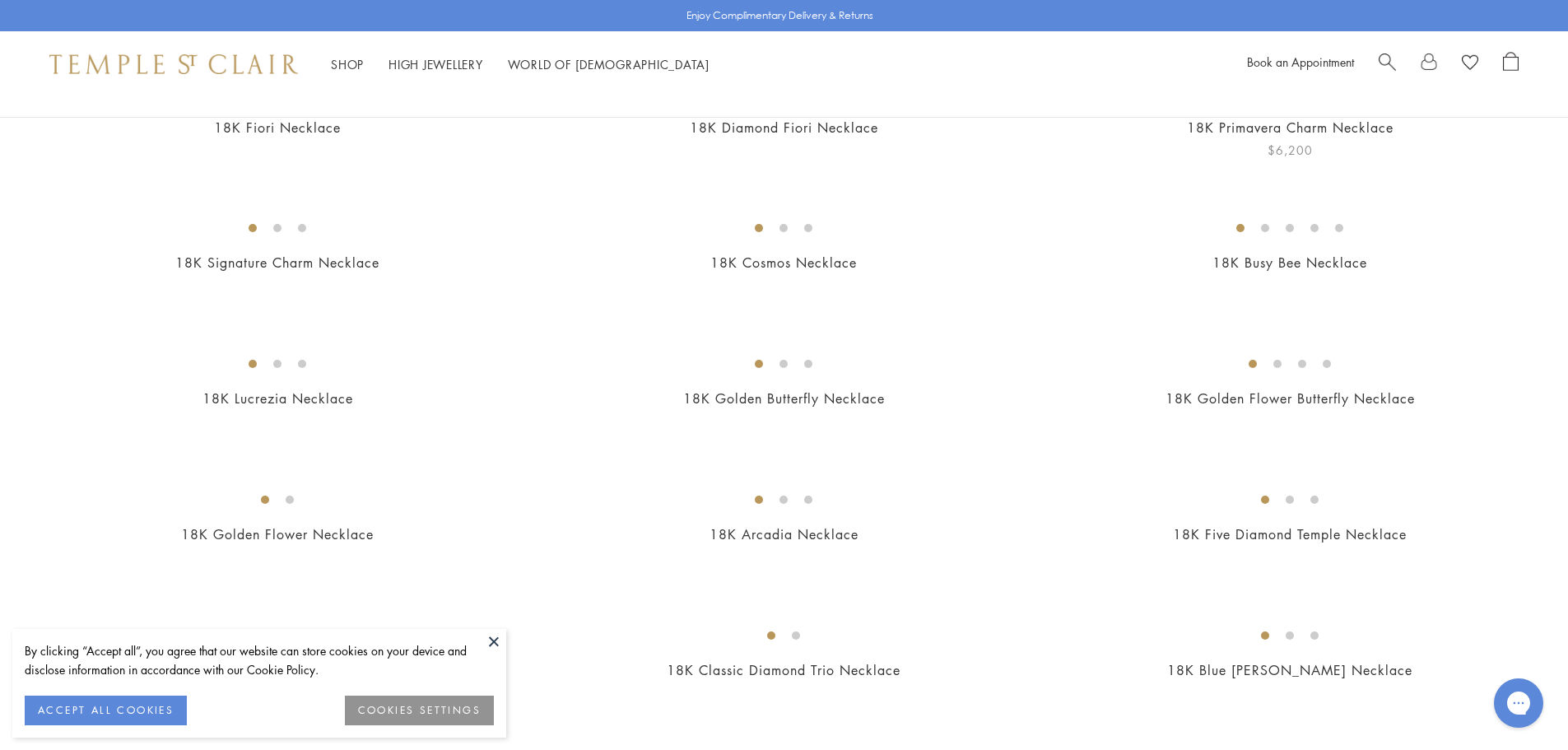
scroll to position [247, 0]
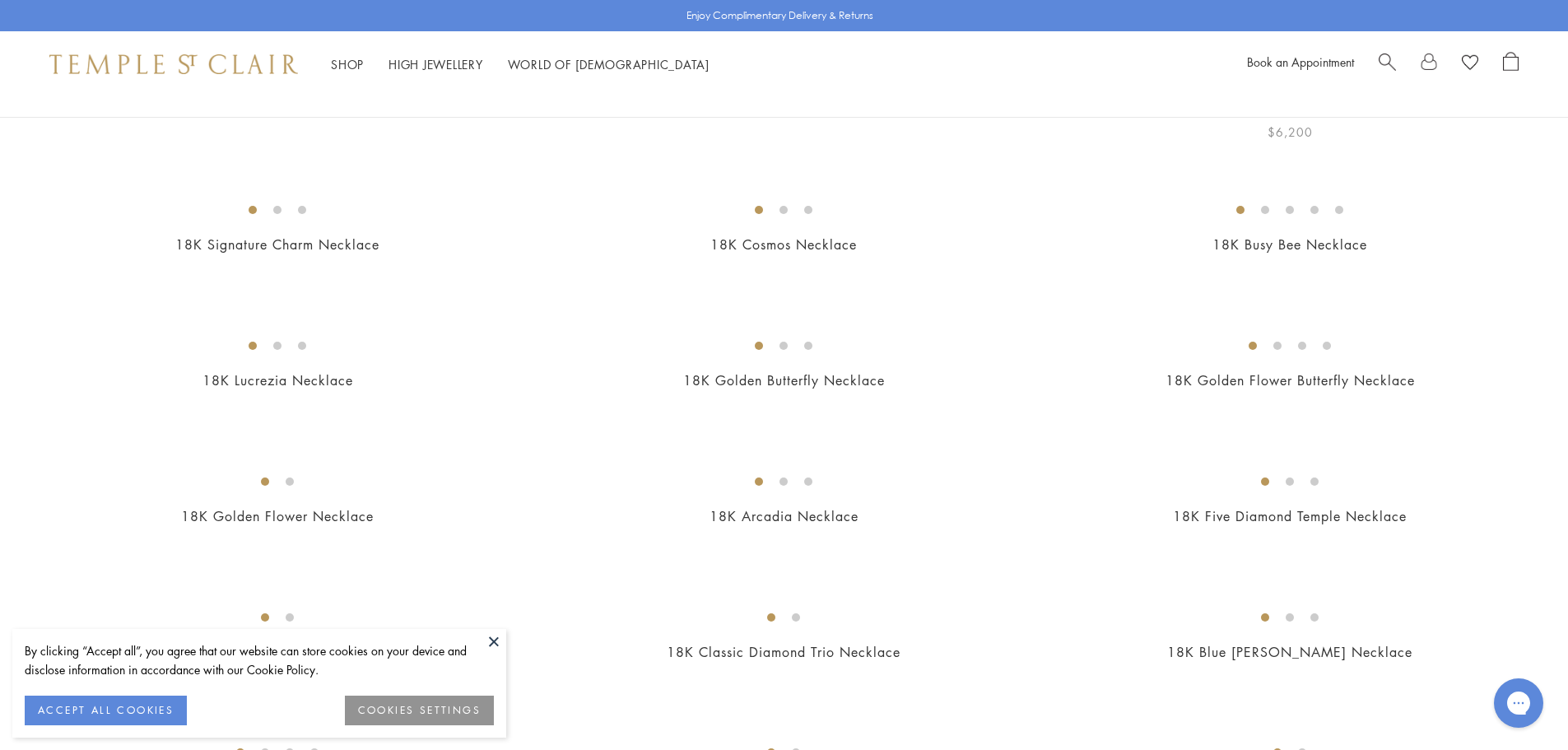
click at [0, 0] on img at bounding box center [0, 0] width 0 height 0
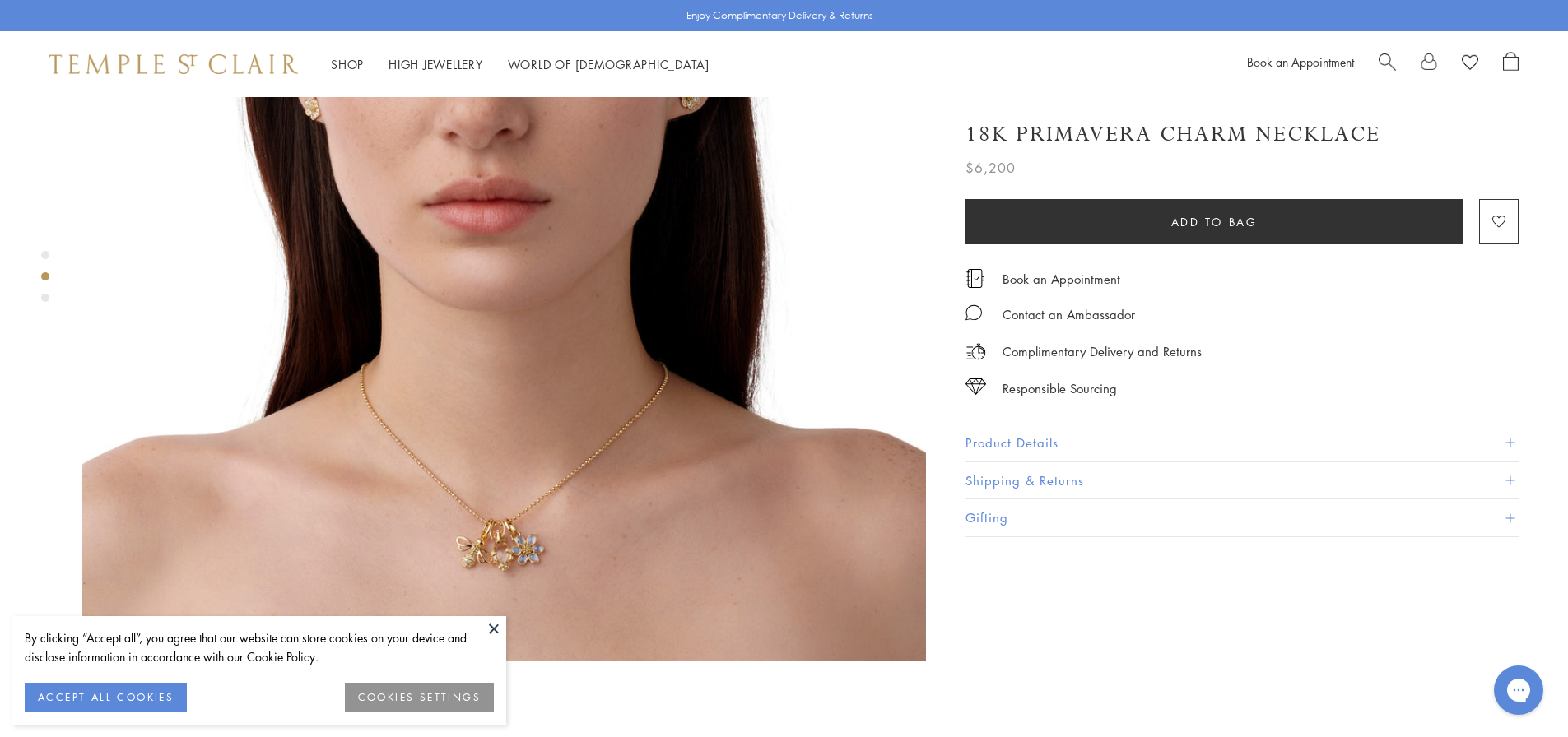
scroll to position [1152, 0]
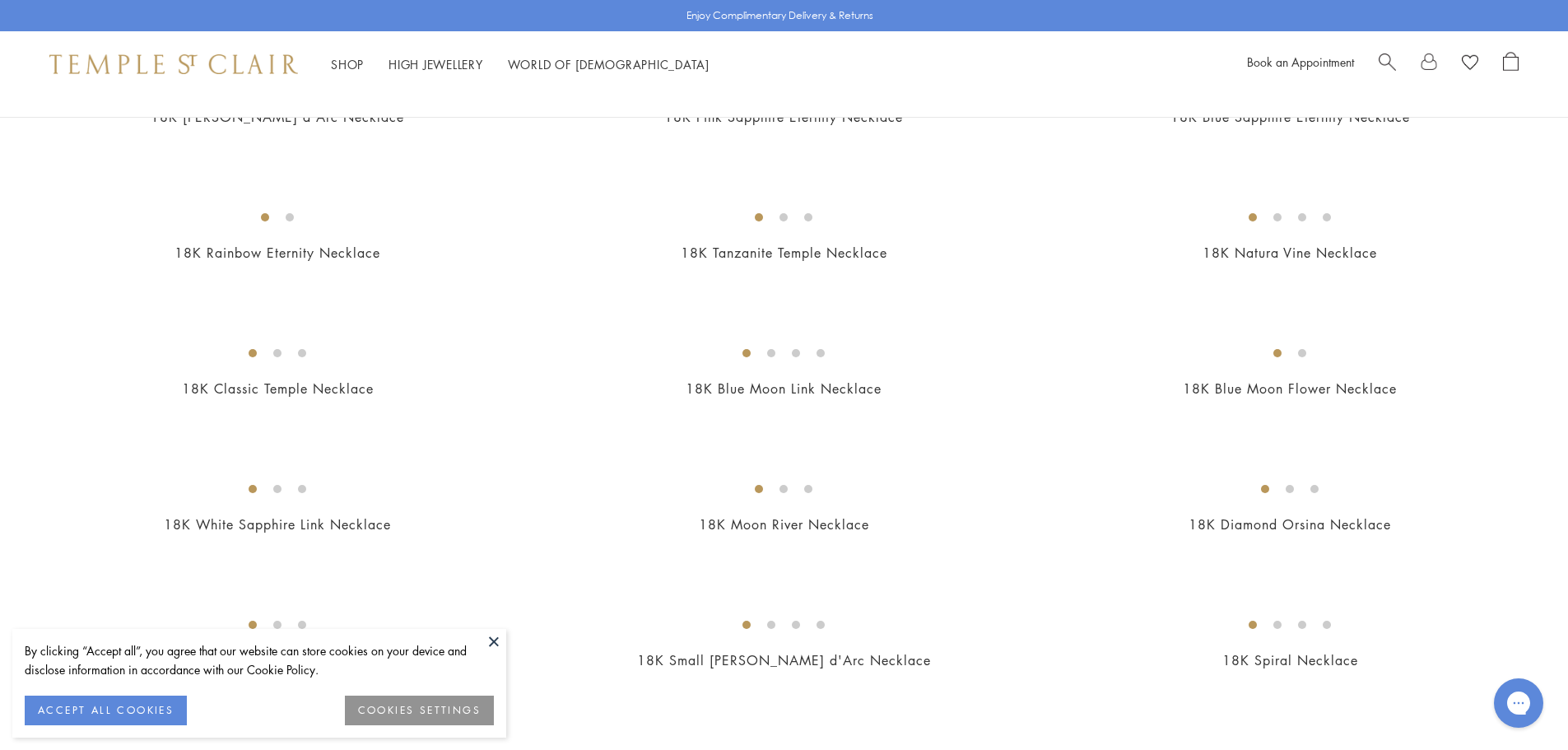
scroll to position [1482, 0]
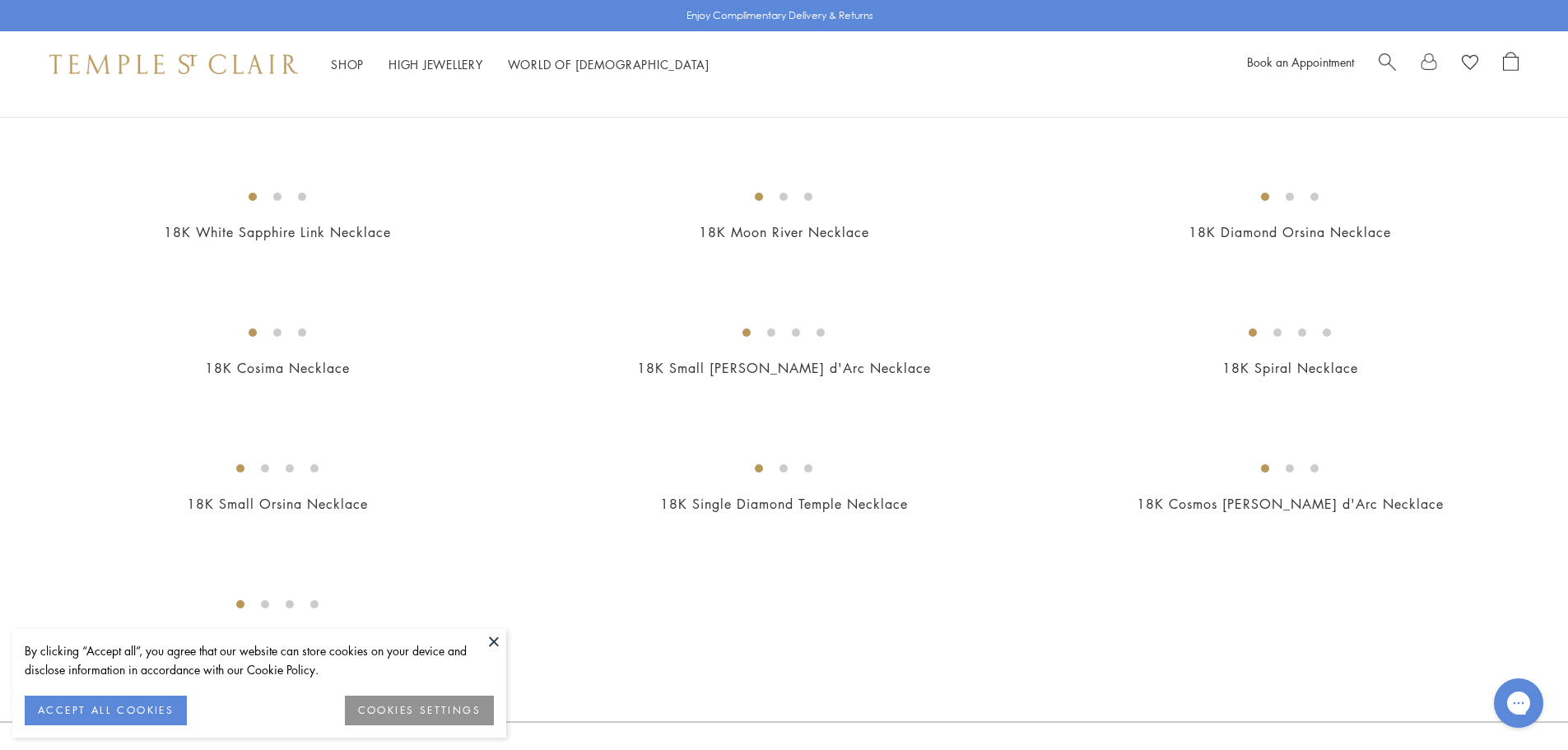
click at [0, 0] on img at bounding box center [0, 0] width 0 height 0
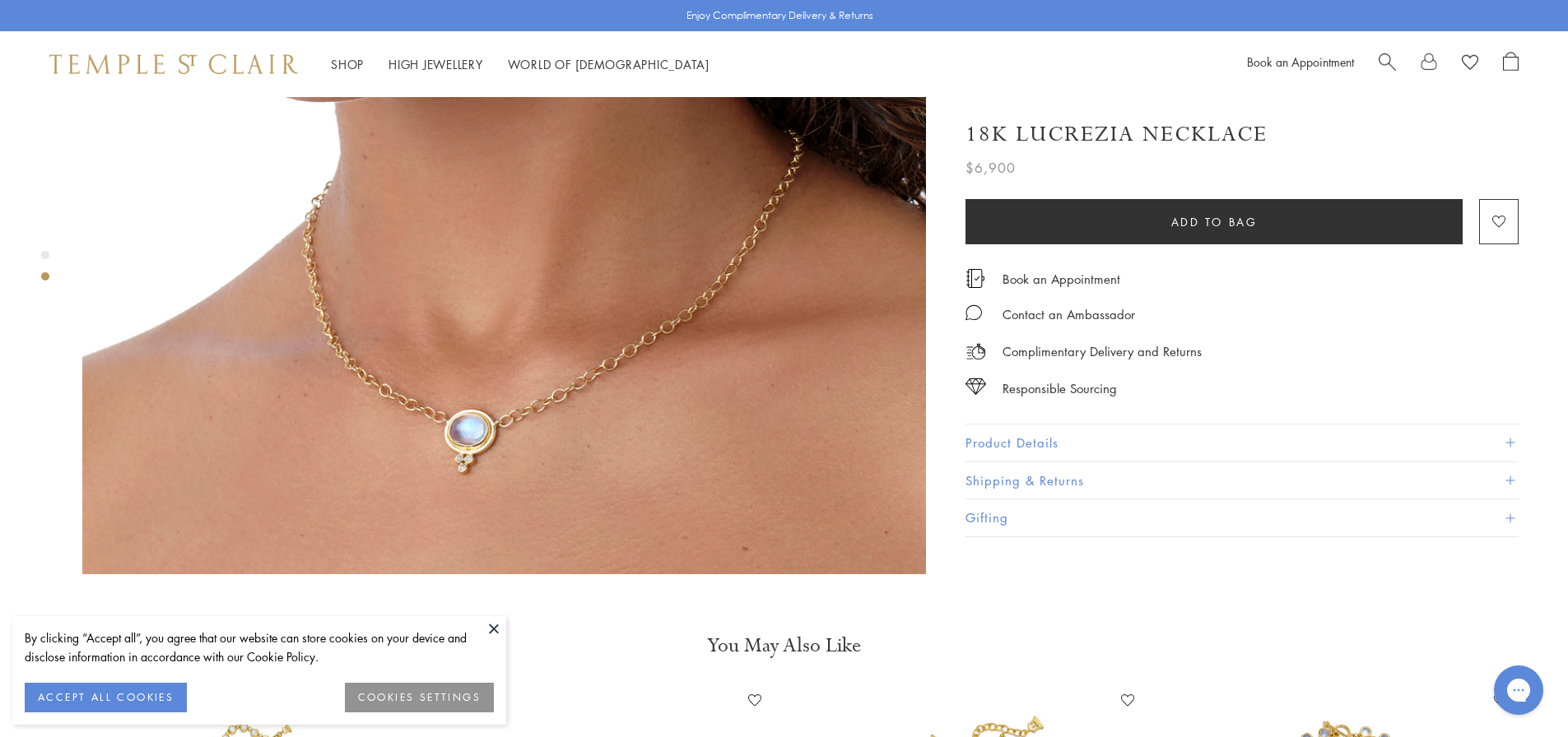
scroll to position [1317, 0]
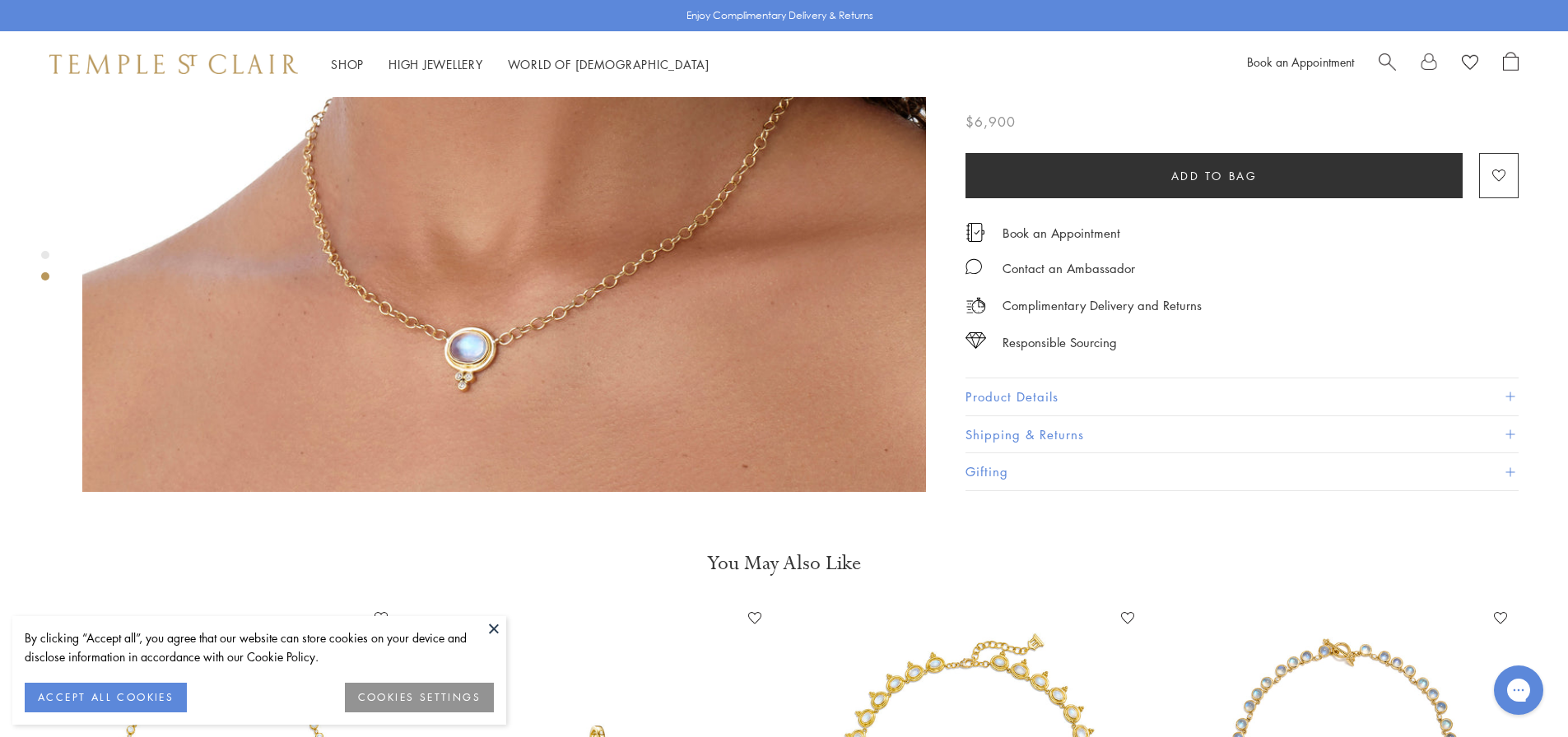
click at [474, 304] on img at bounding box center [503, 70] width 843 height 843
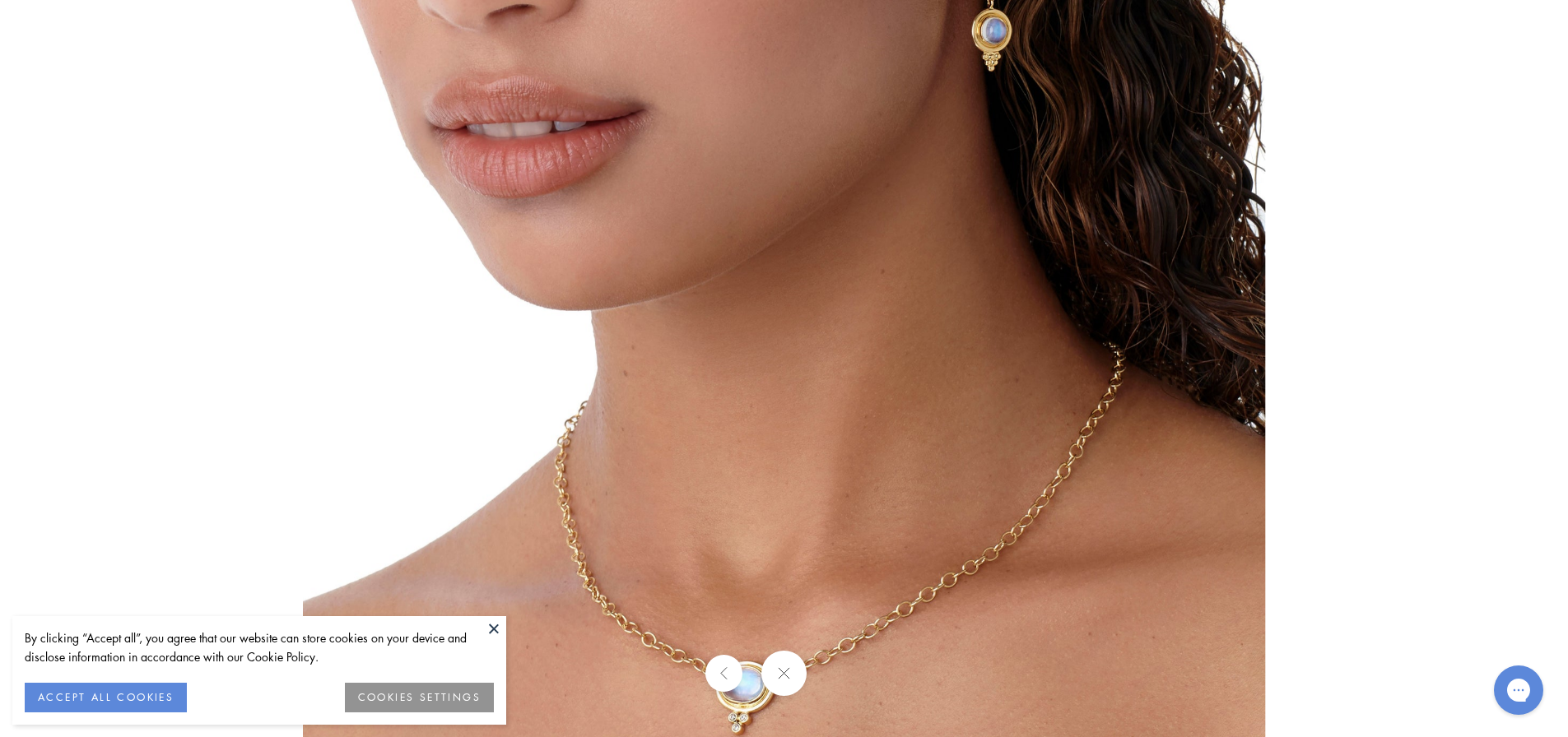
click at [769, 355] on img at bounding box center [784, 368] width 962 height 962
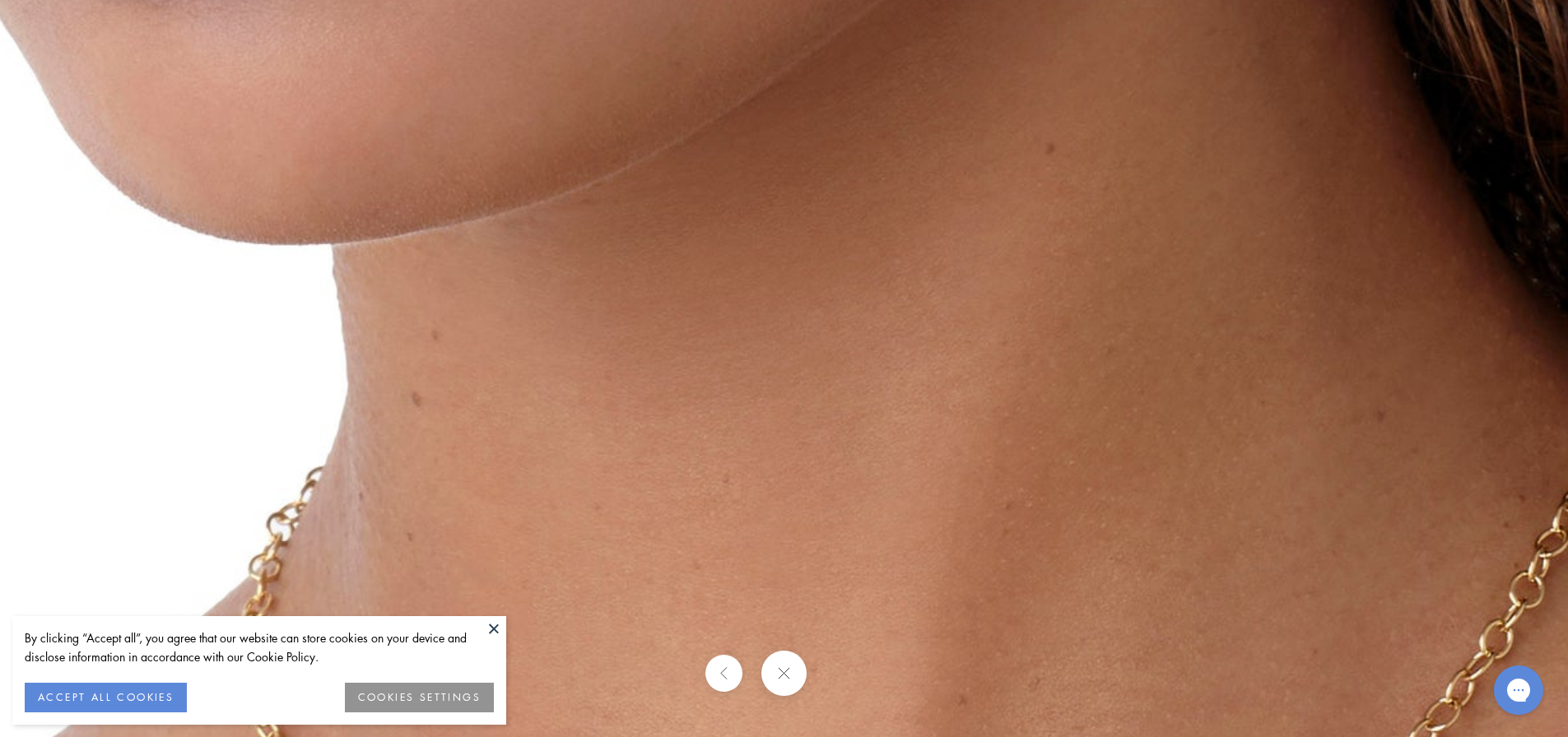
click at [813, 480] on img at bounding box center [807, 387] width 2370 height 2368
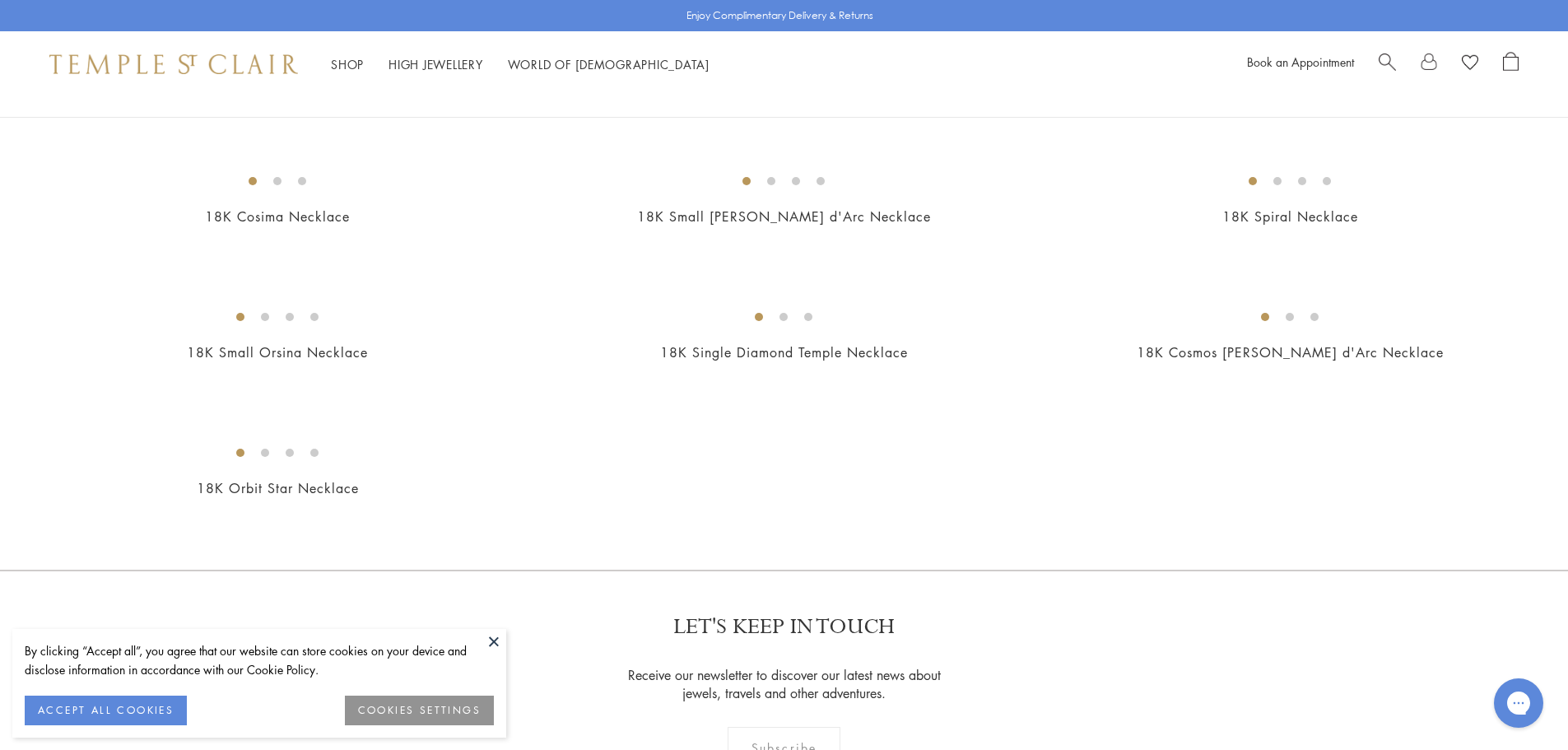
scroll to position [1647, 0]
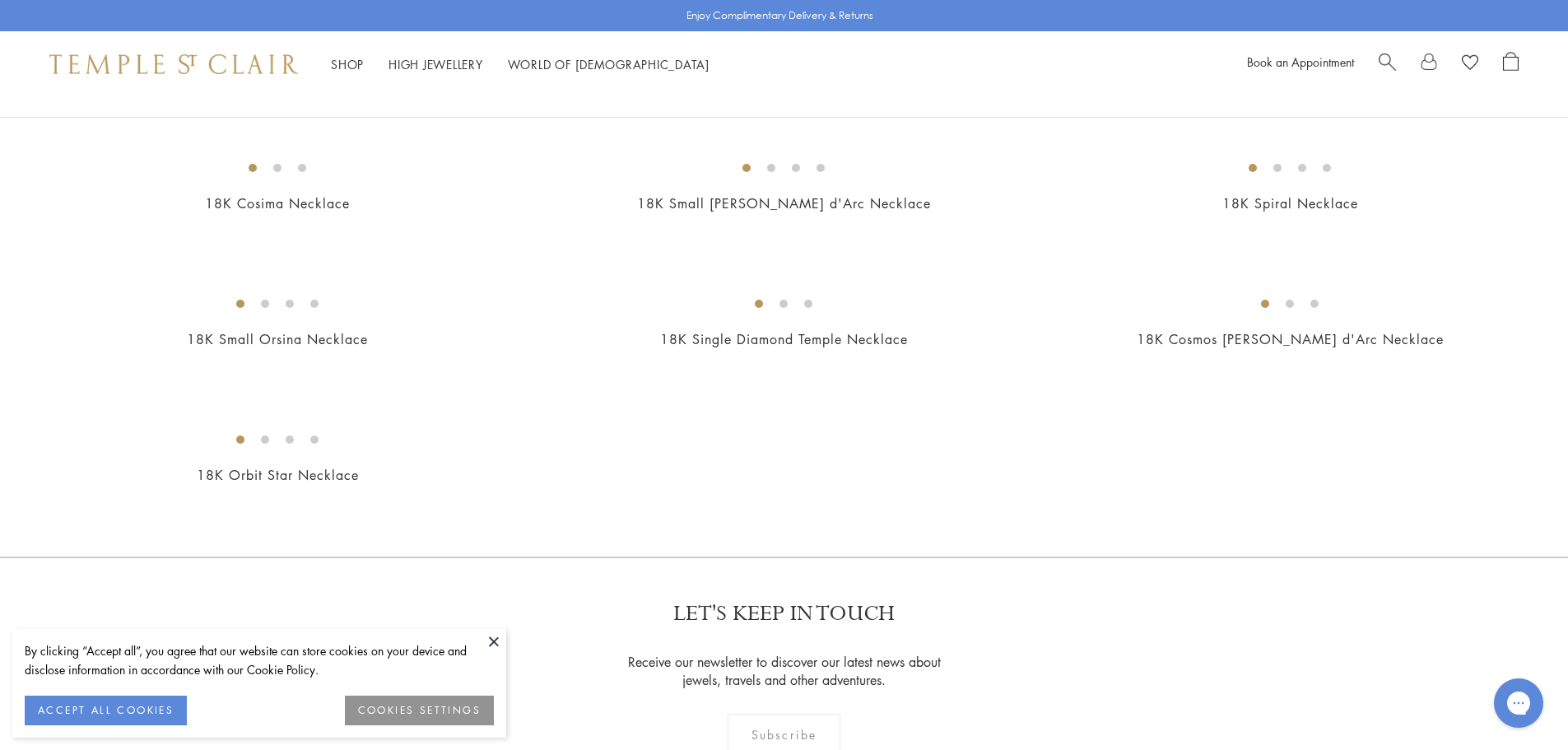
click at [492, 640] on button at bounding box center [493, 641] width 24 height 24
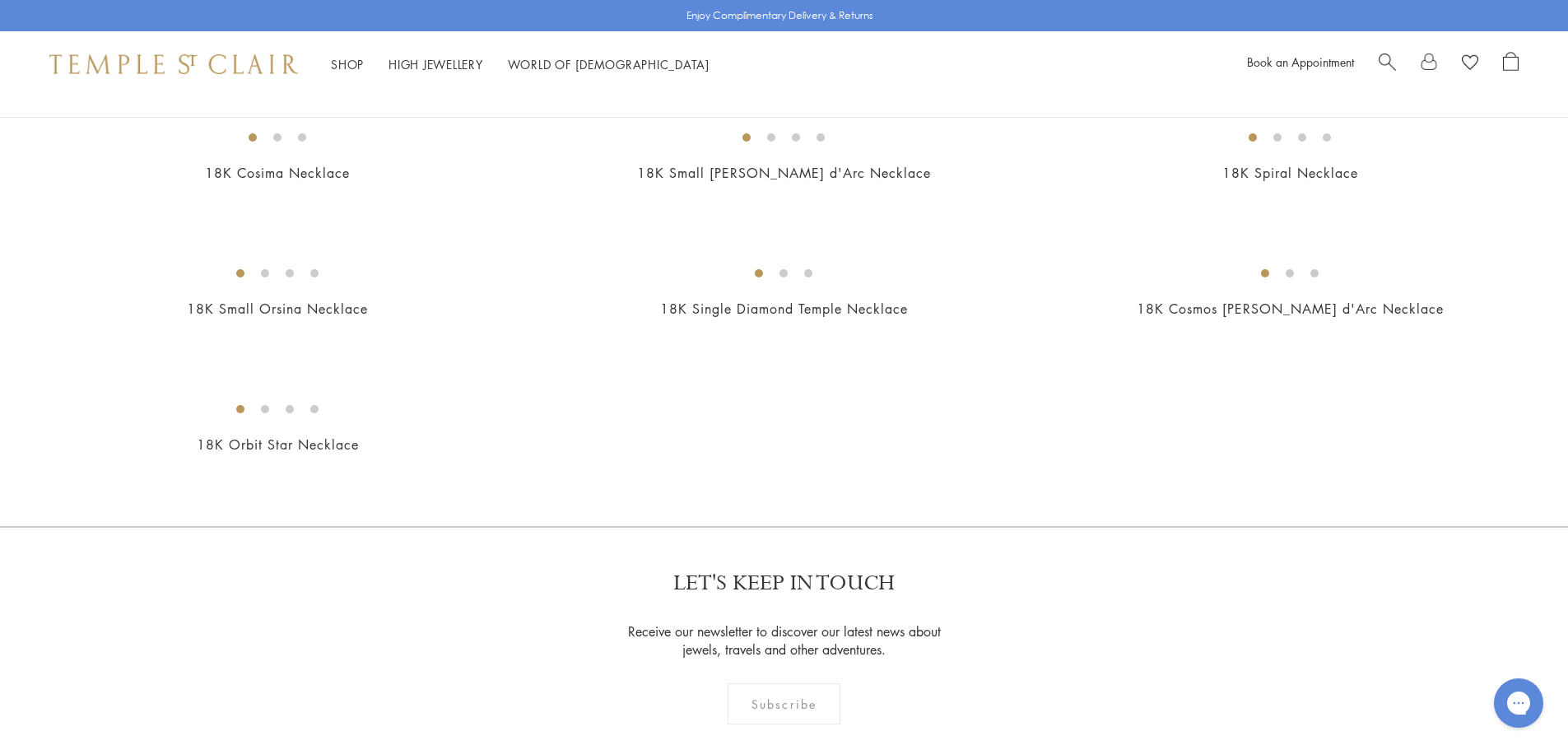
scroll to position [1399, 0]
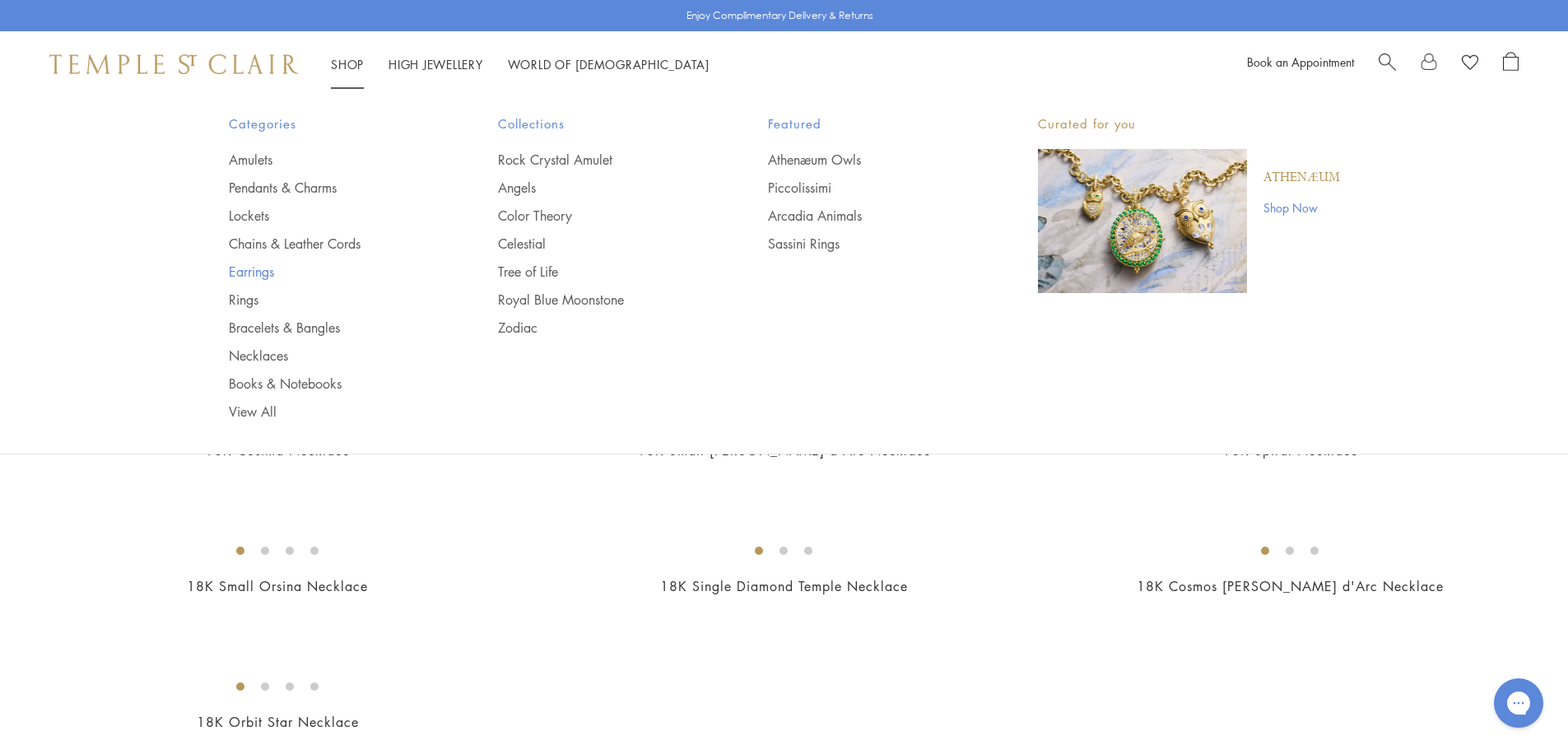
click at [276, 272] on link "Earrings" at bounding box center [331, 272] width 204 height 18
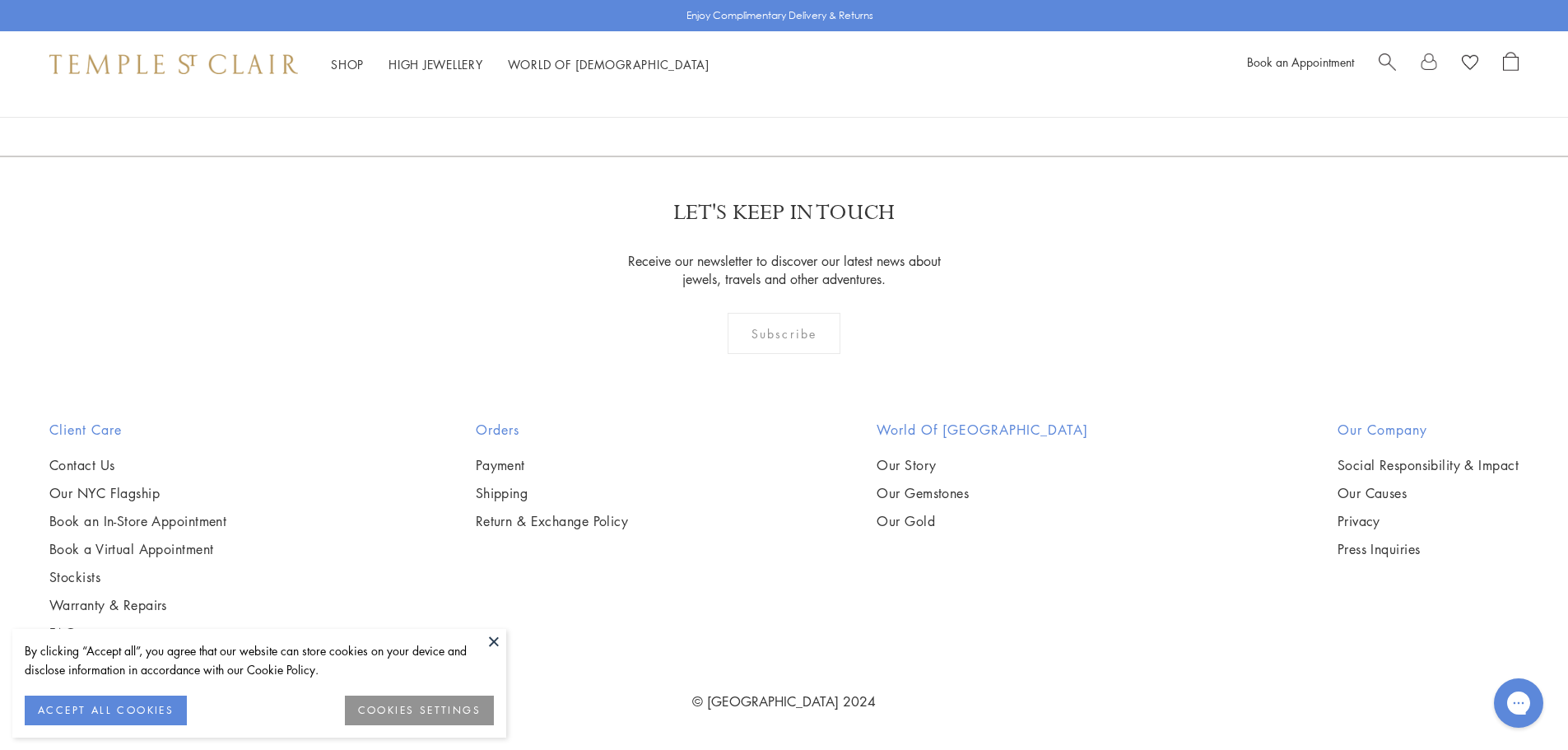
scroll to position [10456, 0]
click at [750, 90] on link "2" at bounding box center [757, 67] width 54 height 45
click at [742, 90] on link "1" at bounding box center [730, 67] width 54 height 45
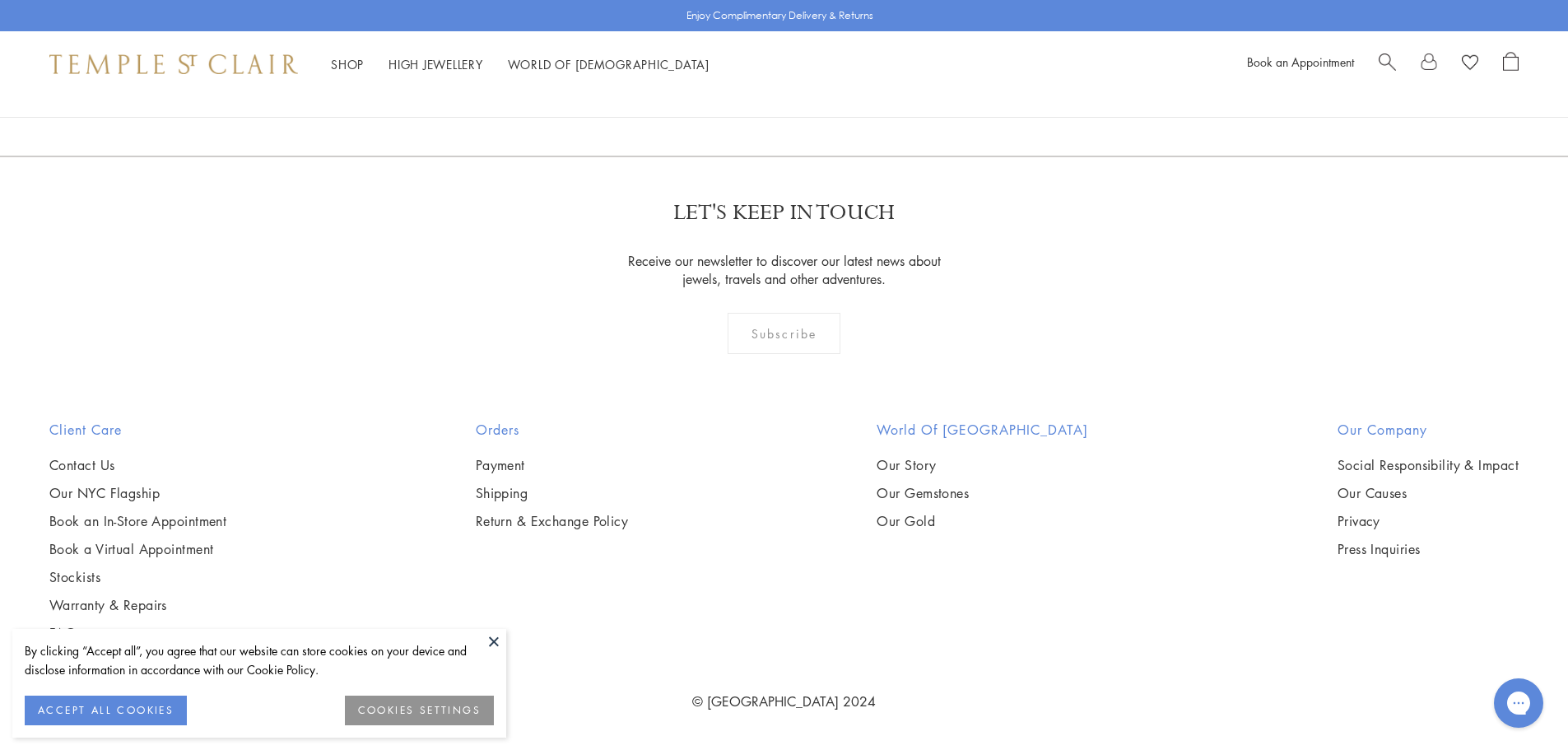
scroll to position [9386, 0]
